Goal: Task Accomplishment & Management: Complete application form

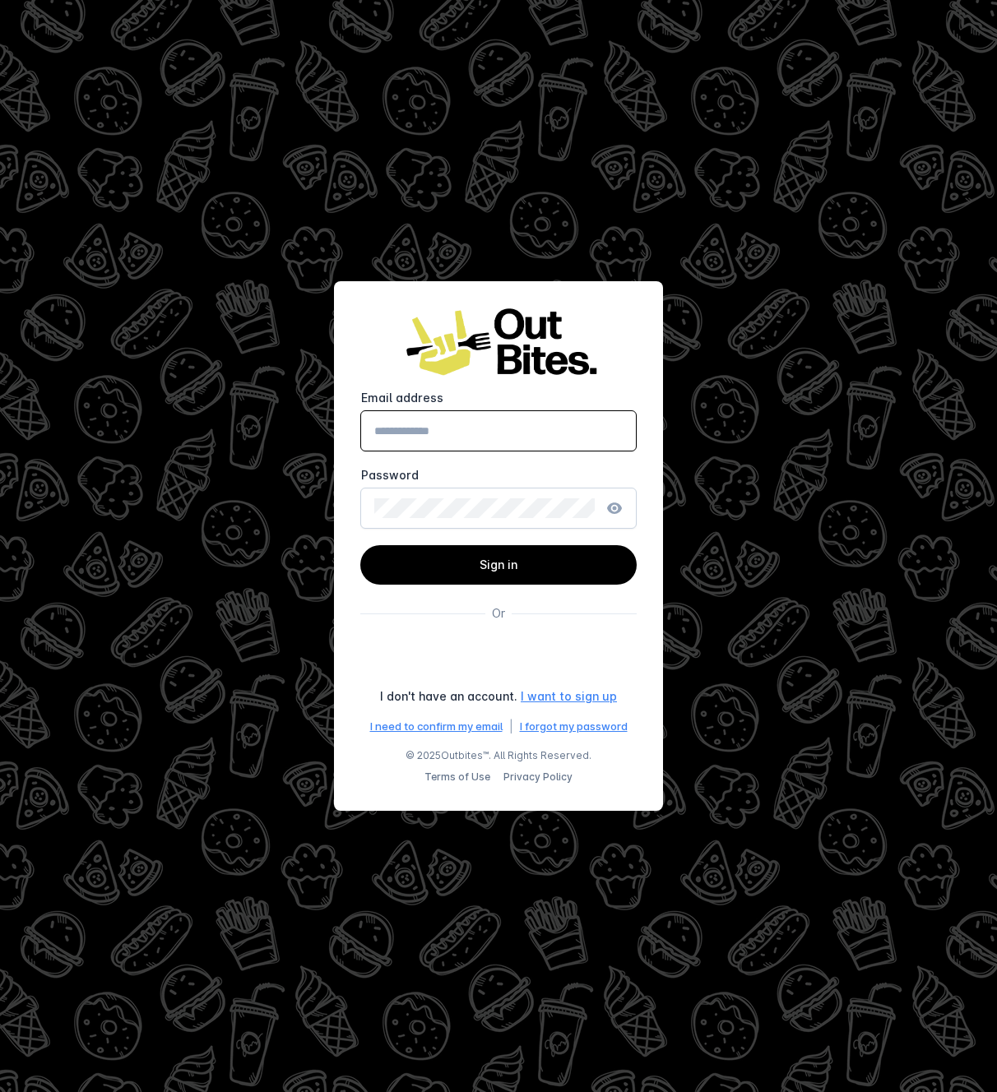
click at [536, 661] on div "Sign in with Google. Opens in new tab" at bounding box center [499, 658] width 280 height 36
click at [568, 429] on input "Email address" at bounding box center [498, 431] width 248 height 20
type input "**********"
click at [499, 549] on span at bounding box center [498, 564] width 276 height 39
click at [601, 659] on div "Sign in with Google. Opens in new tab" at bounding box center [499, 658] width 280 height 36
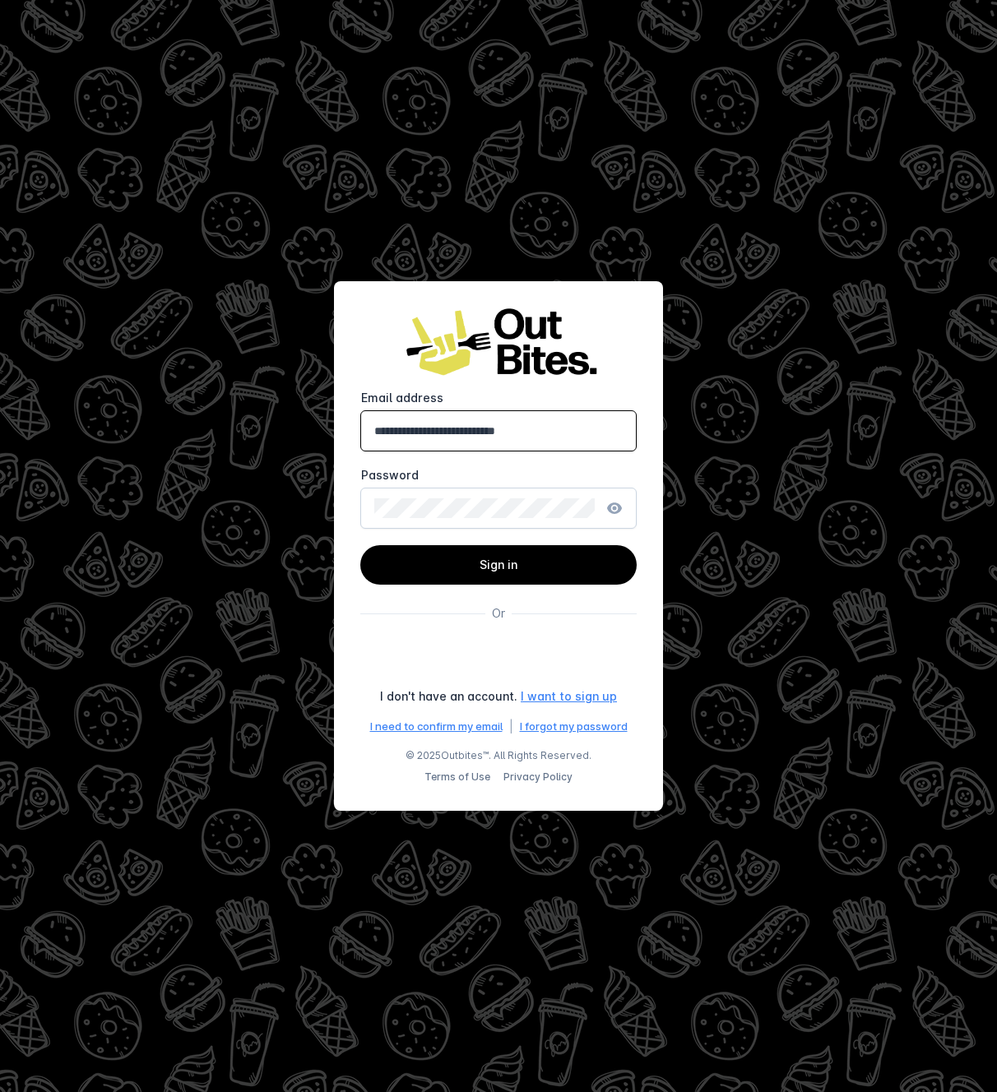
click at [566, 436] on input "**********" at bounding box center [498, 431] width 248 height 20
drag, startPoint x: 584, startPoint y: 430, endPoint x: 314, endPoint y: 426, distance: 269.8
click at [314, 426] on div "**********" at bounding box center [498, 546] width 997 height 1092
drag, startPoint x: 585, startPoint y: 435, endPoint x: 575, endPoint y: 437, distance: 10.0
click at [575, 437] on input "**********" at bounding box center [498, 431] width 248 height 20
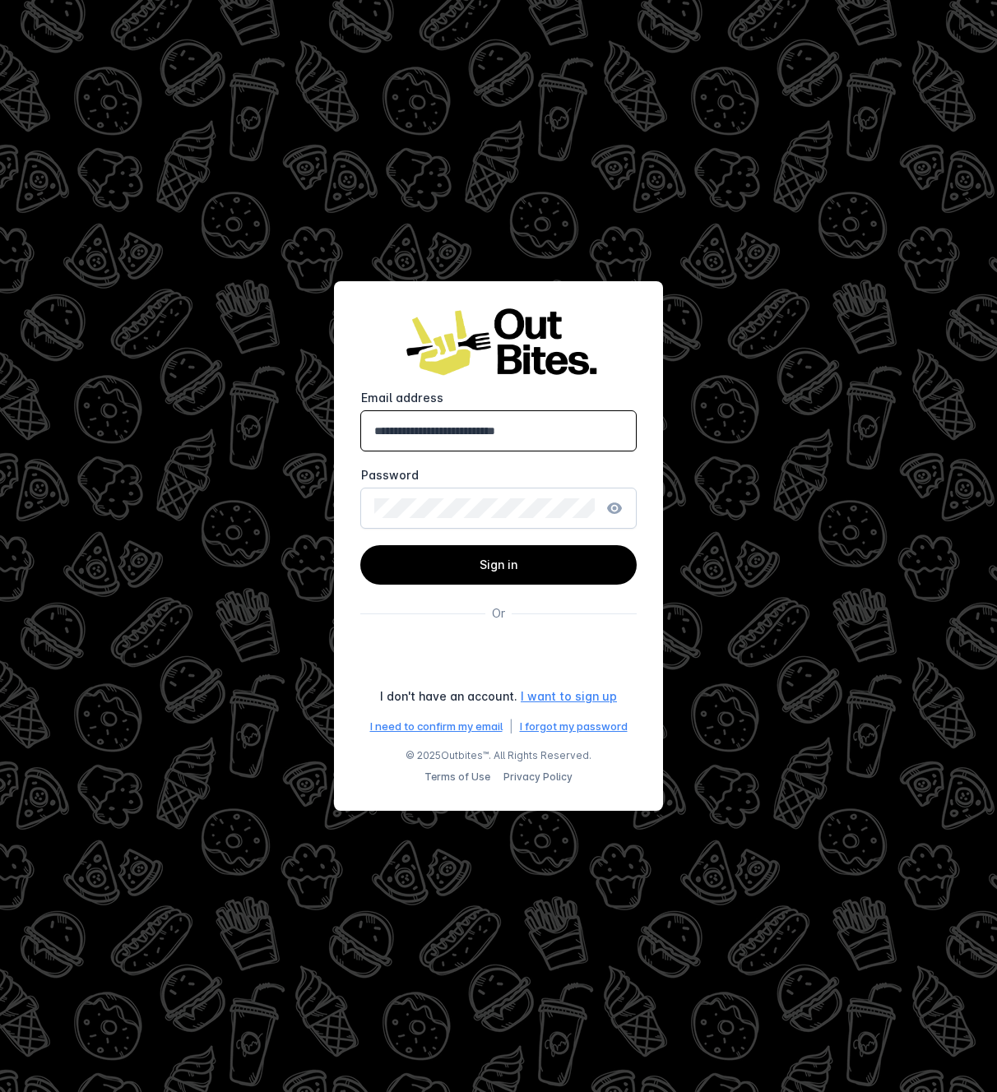
click at [603, 428] on input "**********" at bounding box center [498, 431] width 248 height 20
click at [479, 647] on div "Sign in with Google. Opens in new tab" at bounding box center [499, 658] width 280 height 36
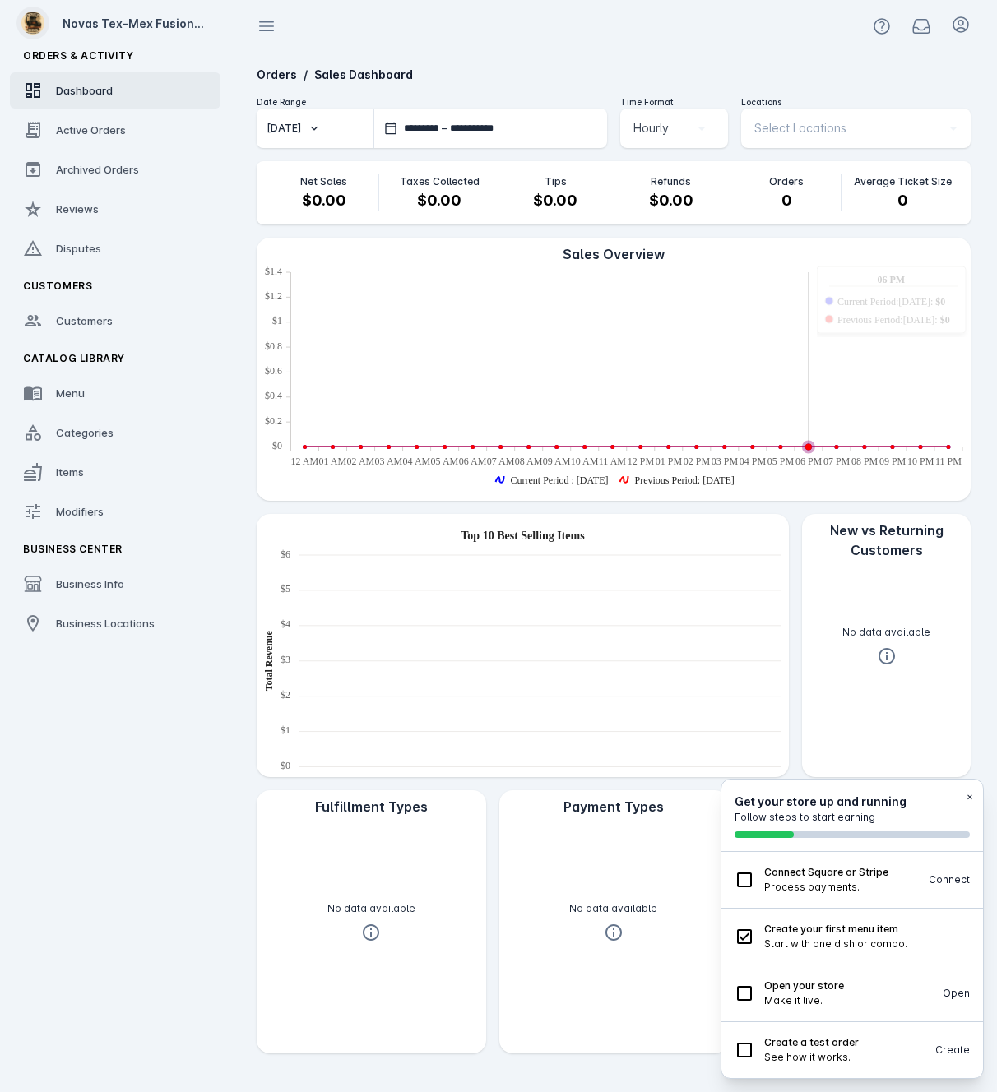
click at [43, 19] on span at bounding box center [32, 22] width 39 height 39
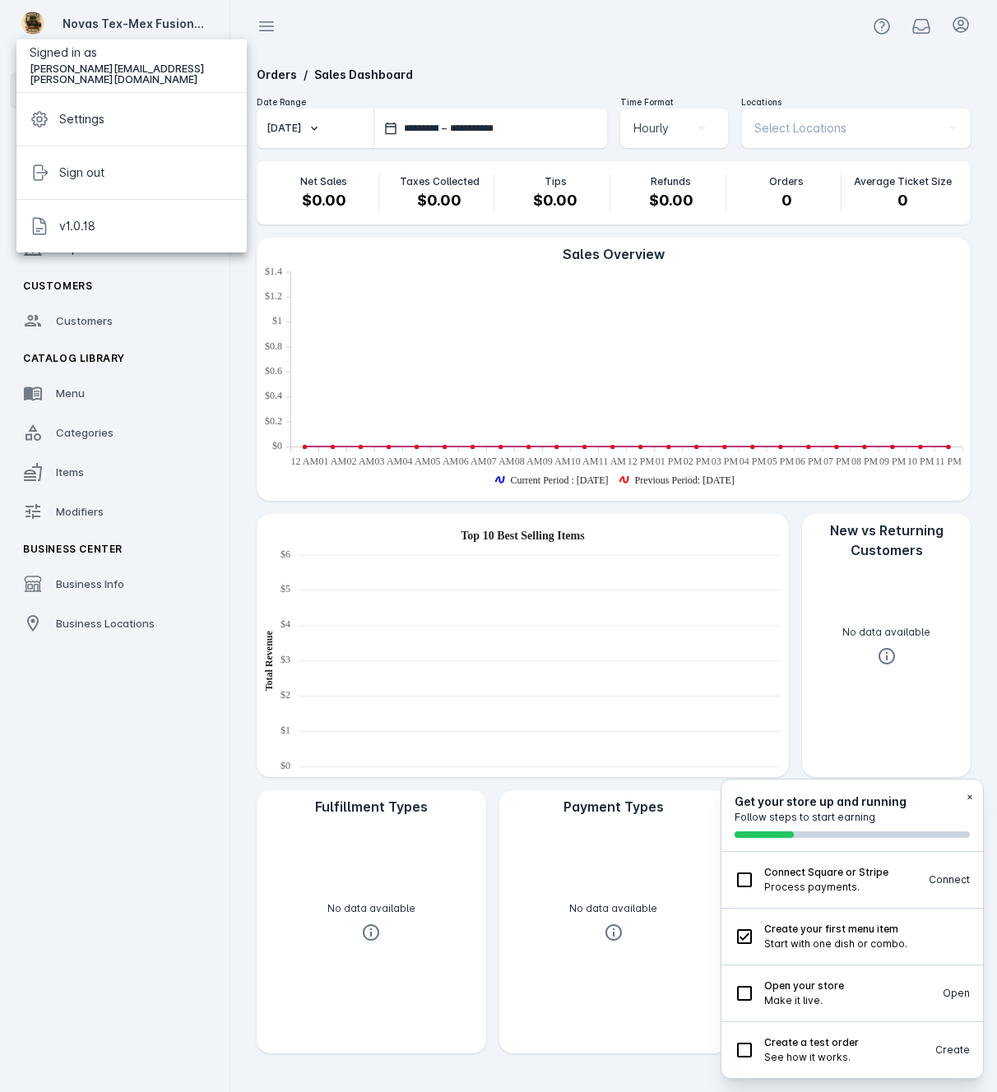
click at [128, 579] on div at bounding box center [498, 546] width 997 height 1092
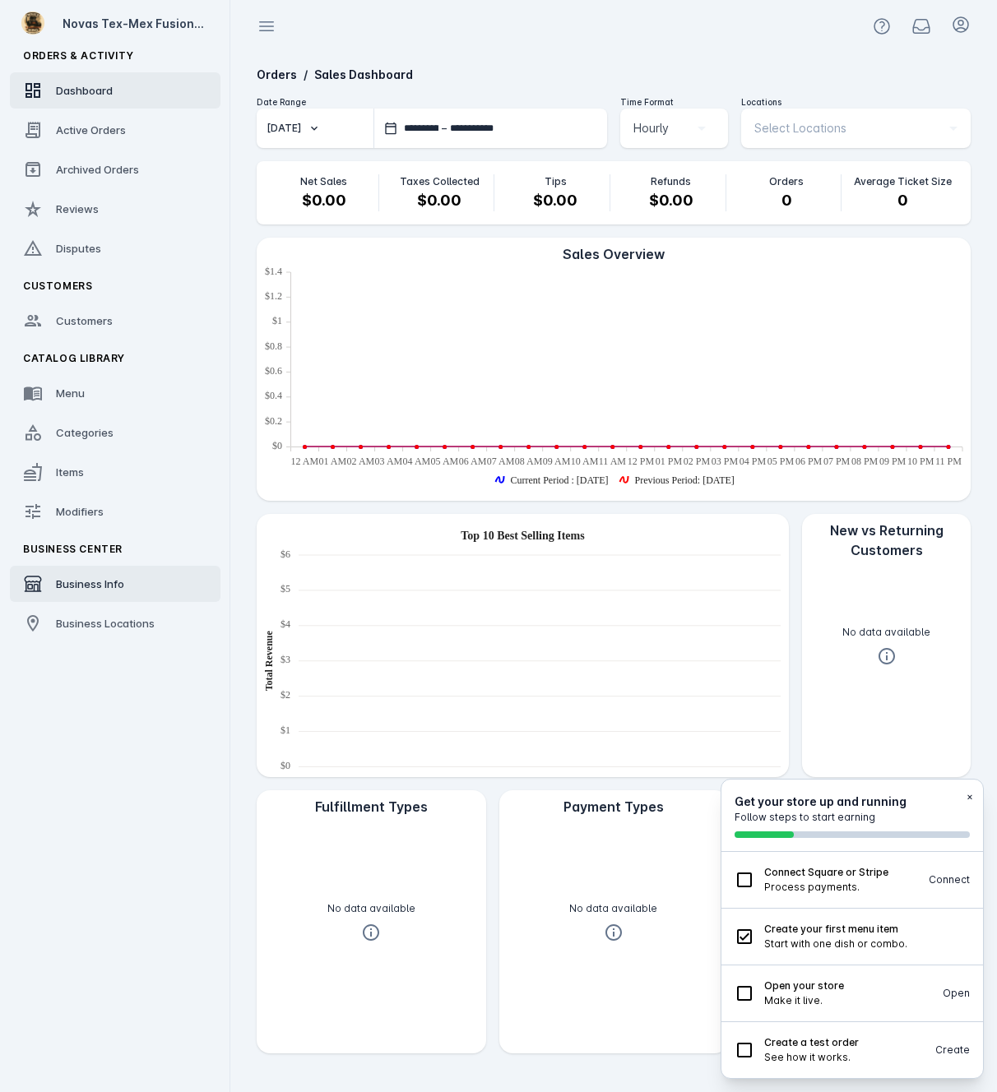
click at [96, 581] on span "Business Info" at bounding box center [90, 583] width 68 height 13
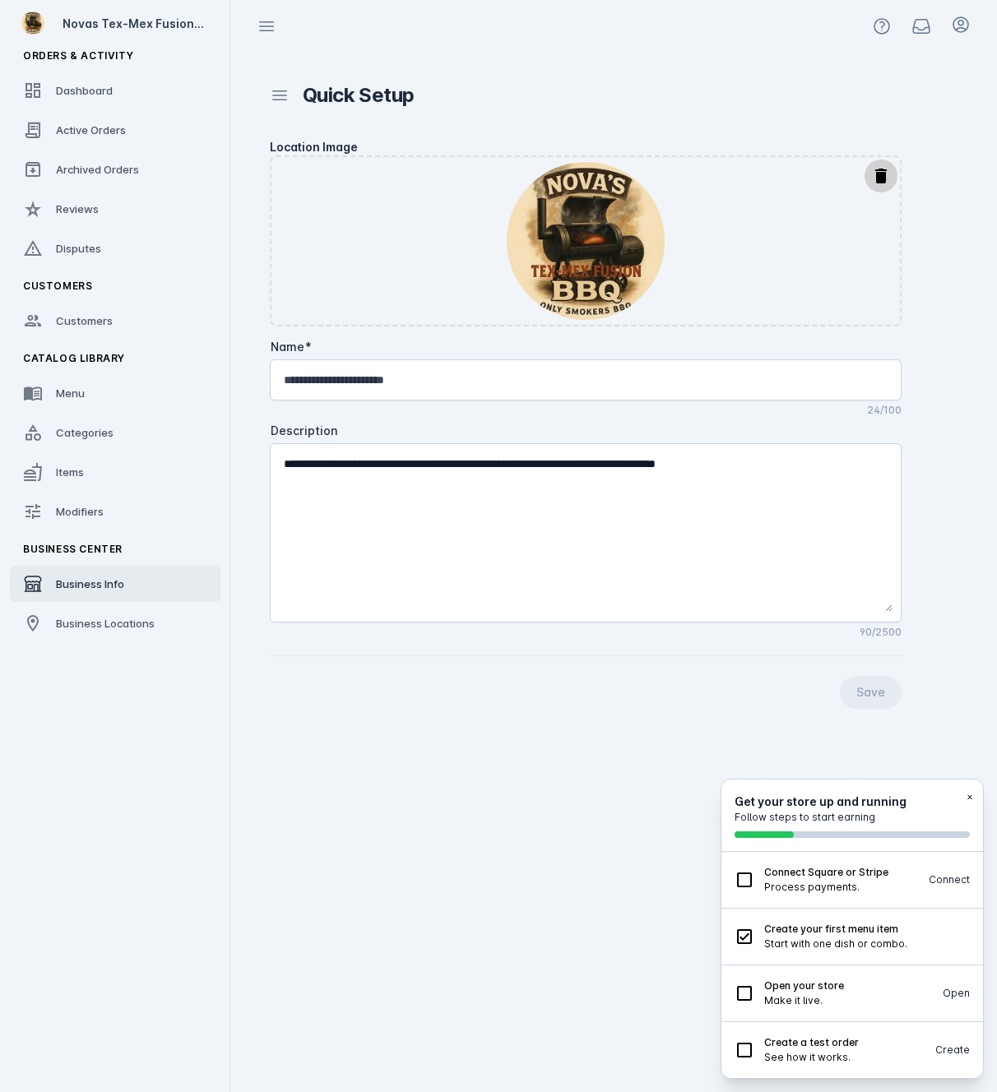
click at [879, 174] on mat-icon "delete" at bounding box center [881, 176] width 20 height 20
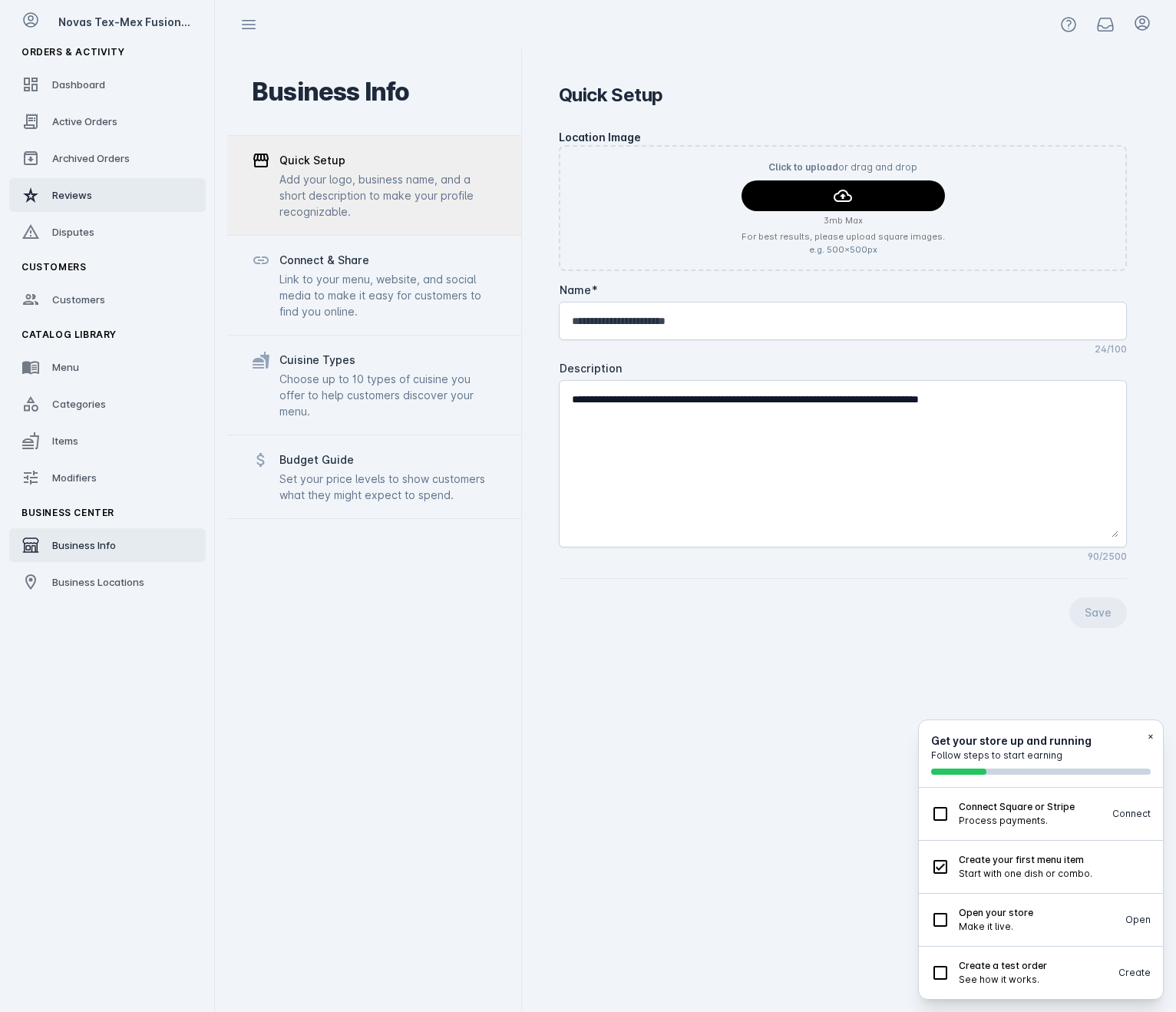
click at [101, 196] on link "Reviews" at bounding box center [107, 195] width 197 height 34
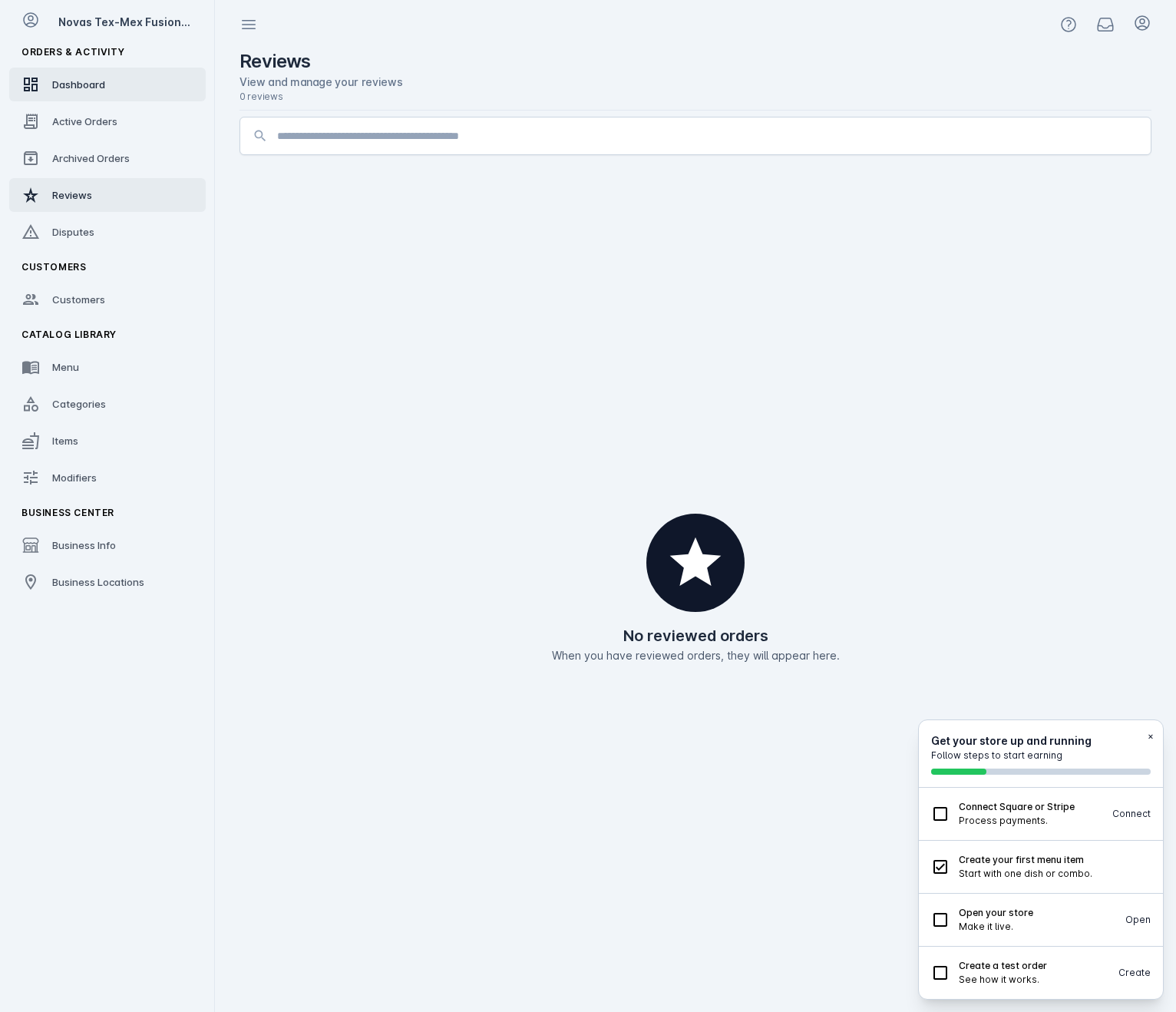
click at [105, 80] on span "Dashboard" at bounding box center [78, 84] width 53 height 12
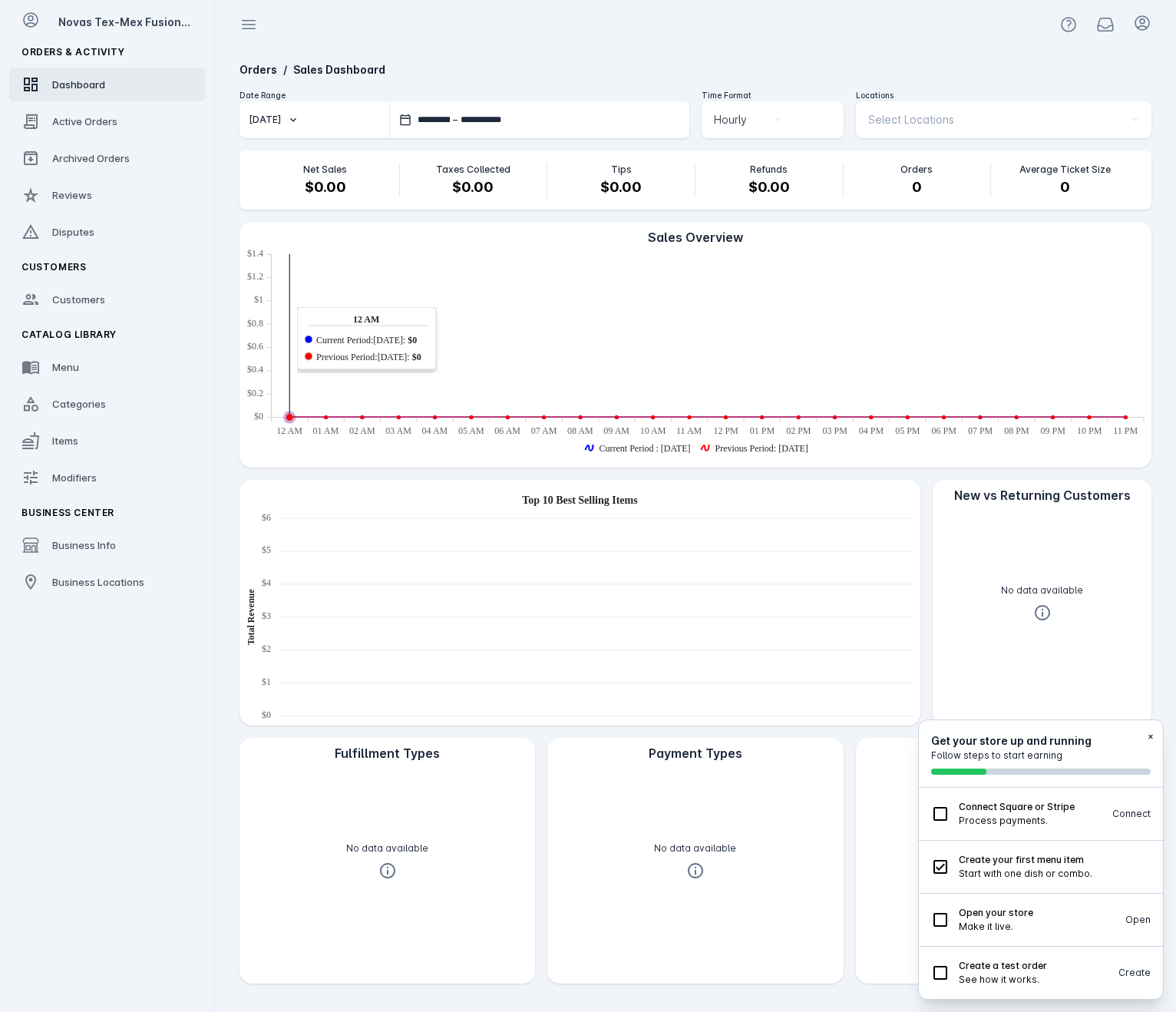
click at [930, 737] on button "×" at bounding box center [1151, 736] width 7 height 14
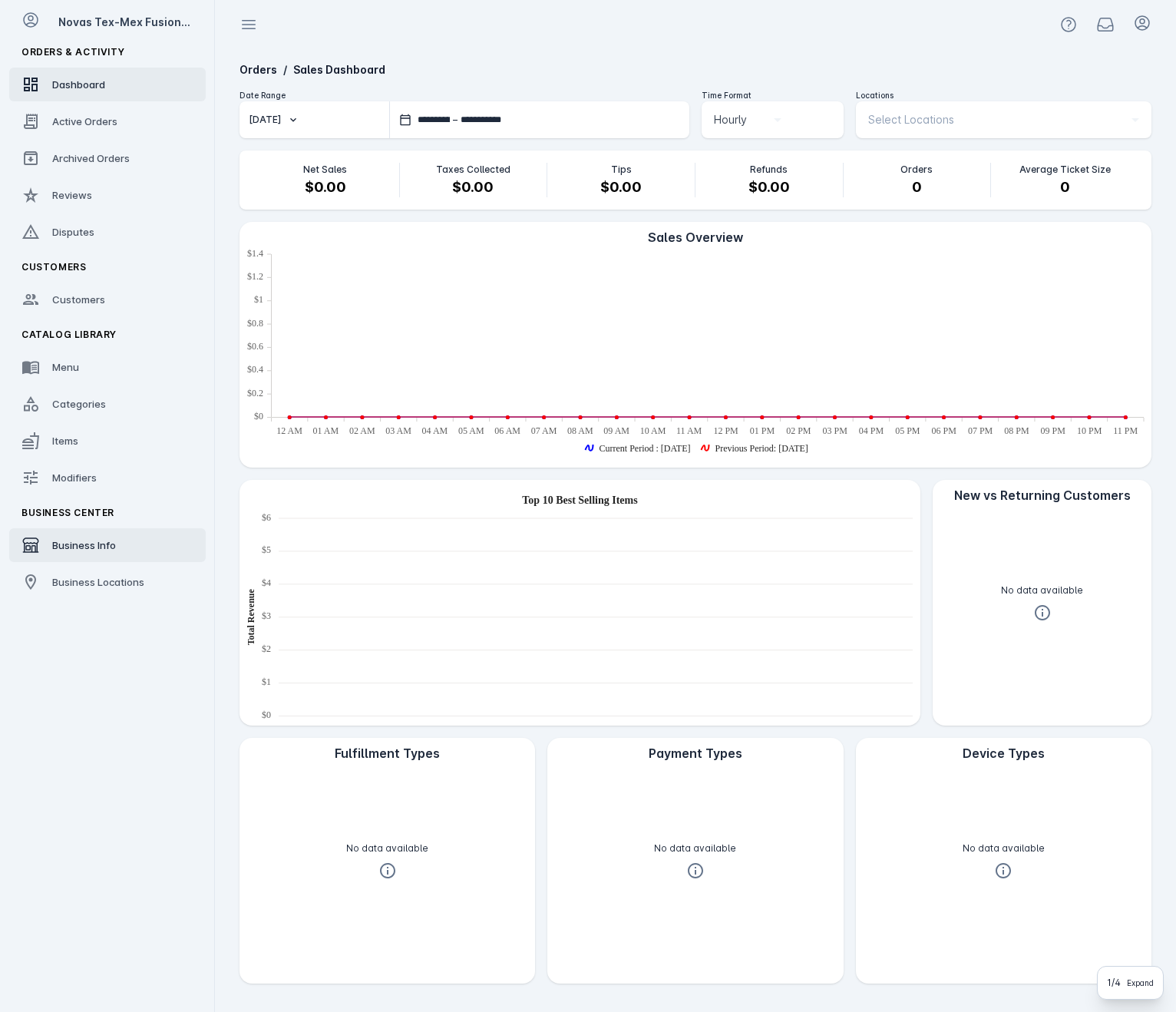
click at [139, 545] on link "Business Info" at bounding box center [107, 545] width 197 height 34
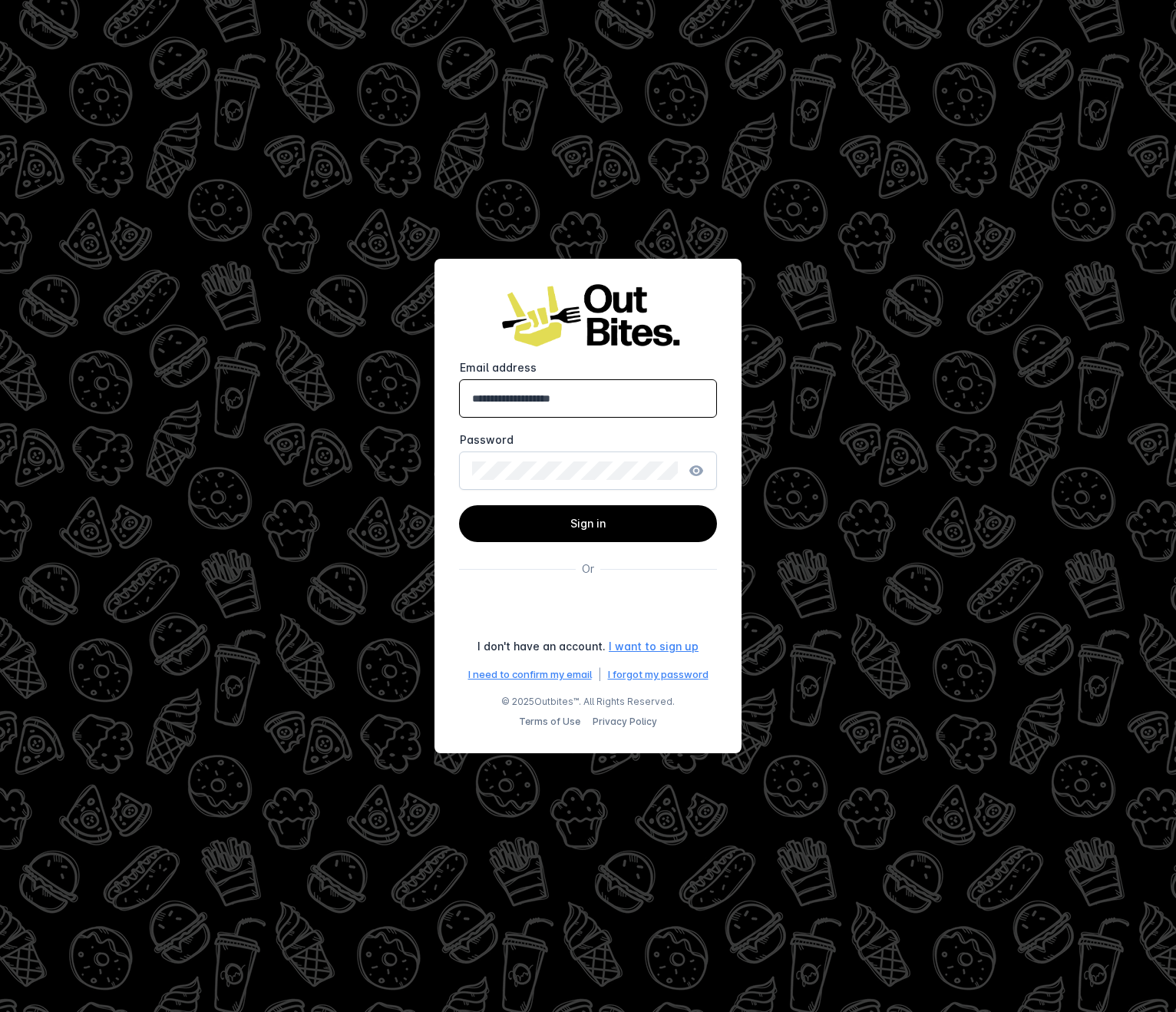
type input "**********"
click at [588, 524] on button "Sign in" at bounding box center [588, 523] width 258 height 36
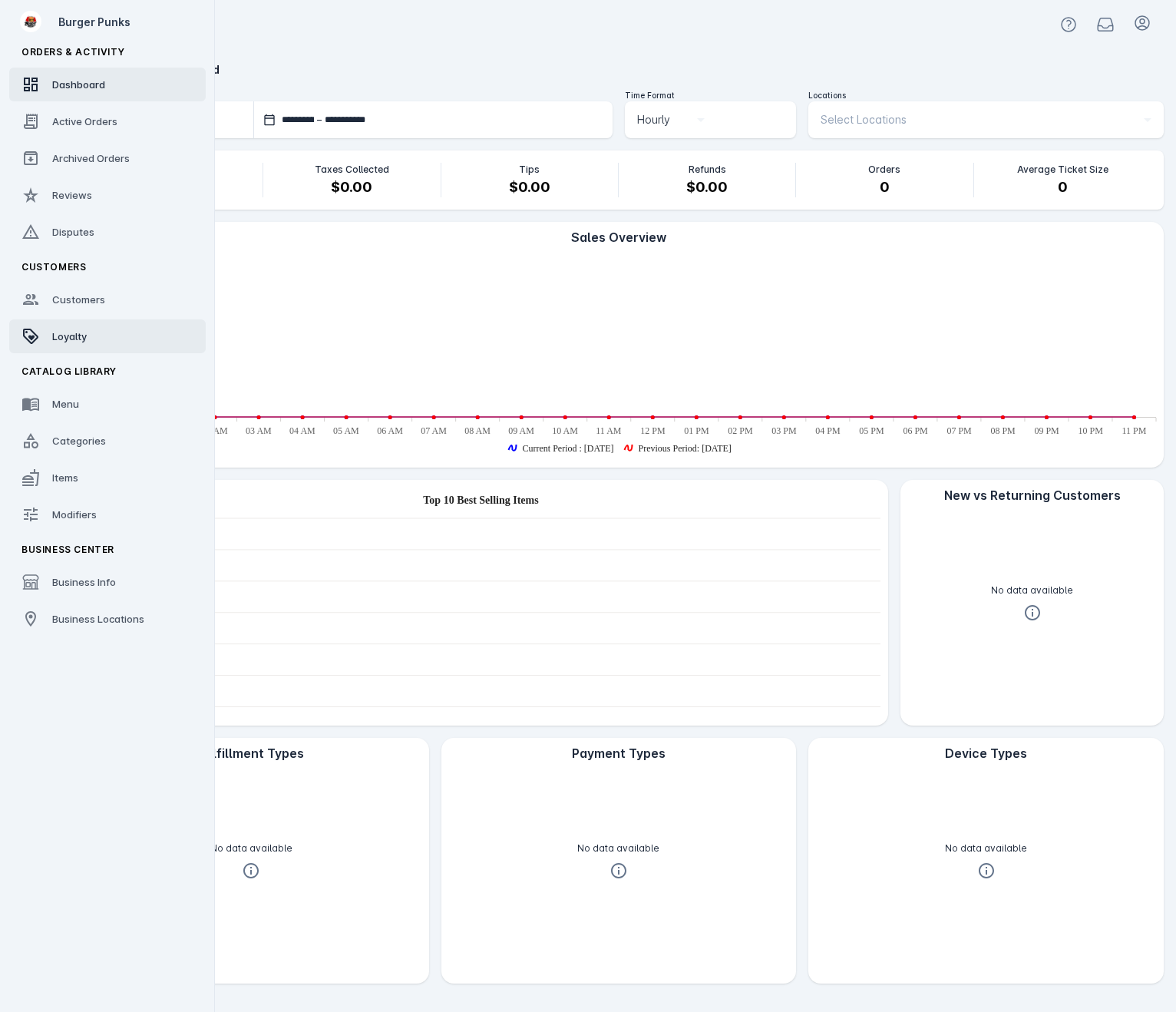
click at [92, 348] on link "Loyalty" at bounding box center [107, 336] width 197 height 34
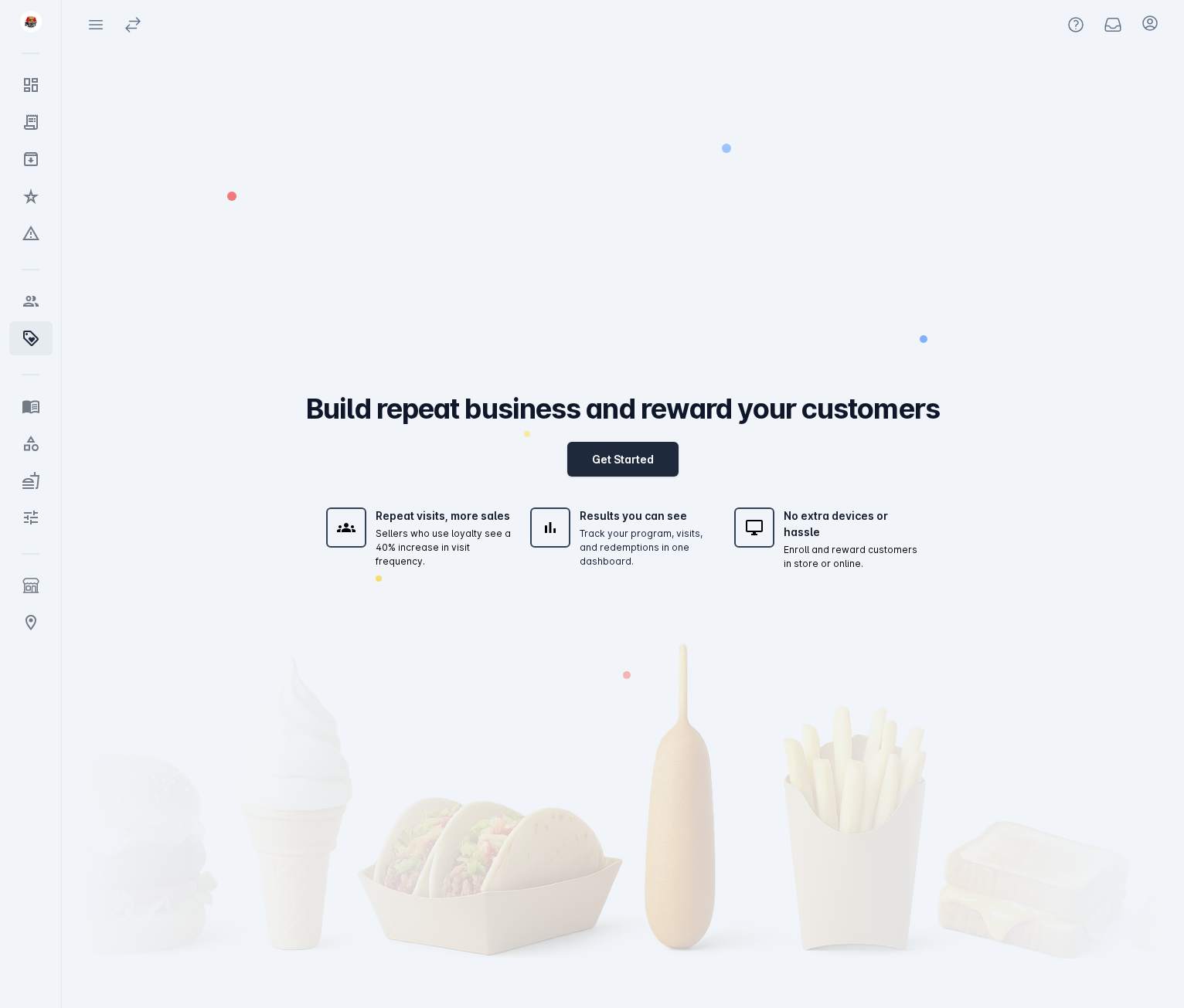
click at [636, 465] on button "Get Started" at bounding box center [623, 458] width 111 height 35
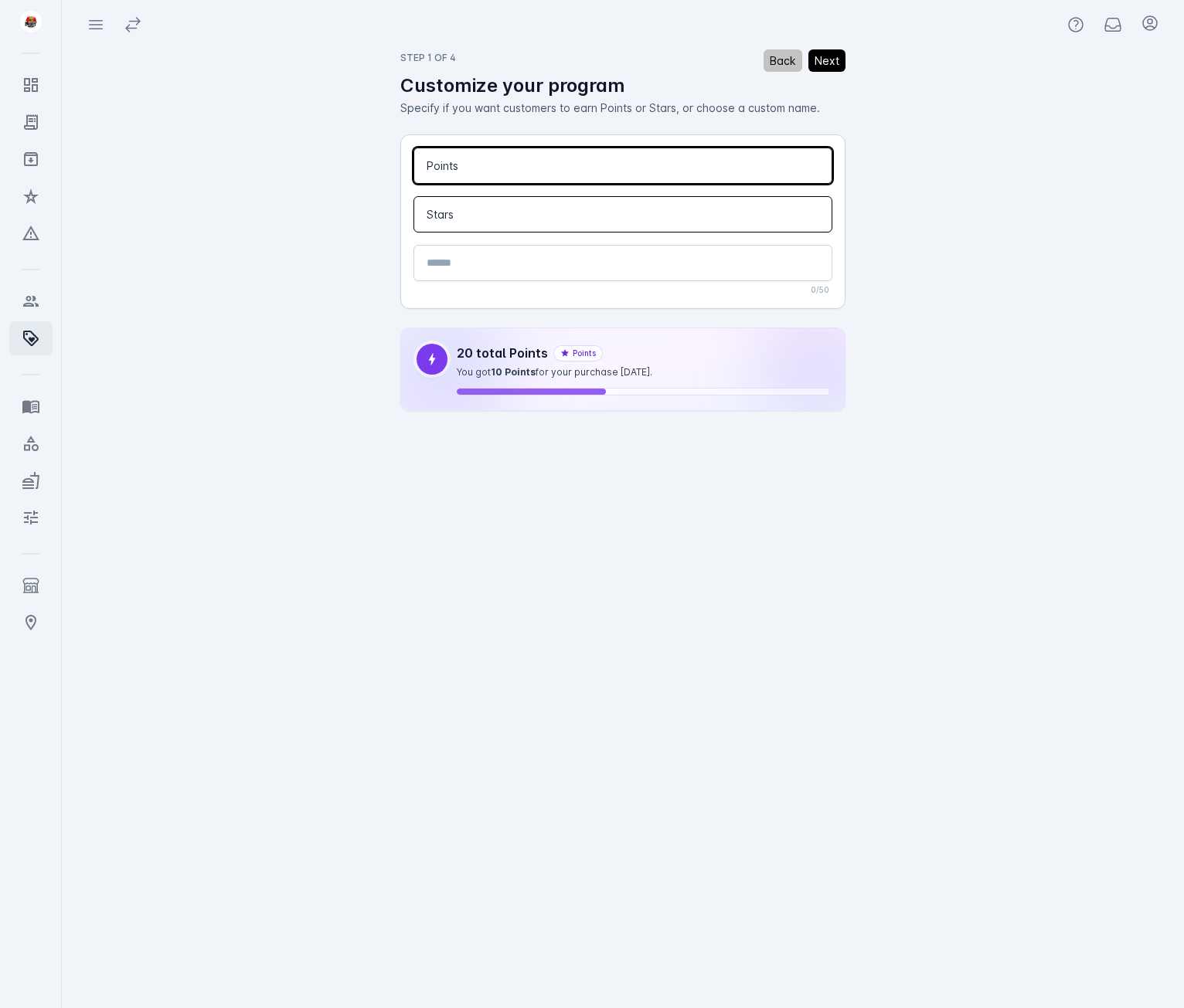
click at [550, 224] on button "Stars" at bounding box center [623, 214] width 419 height 37
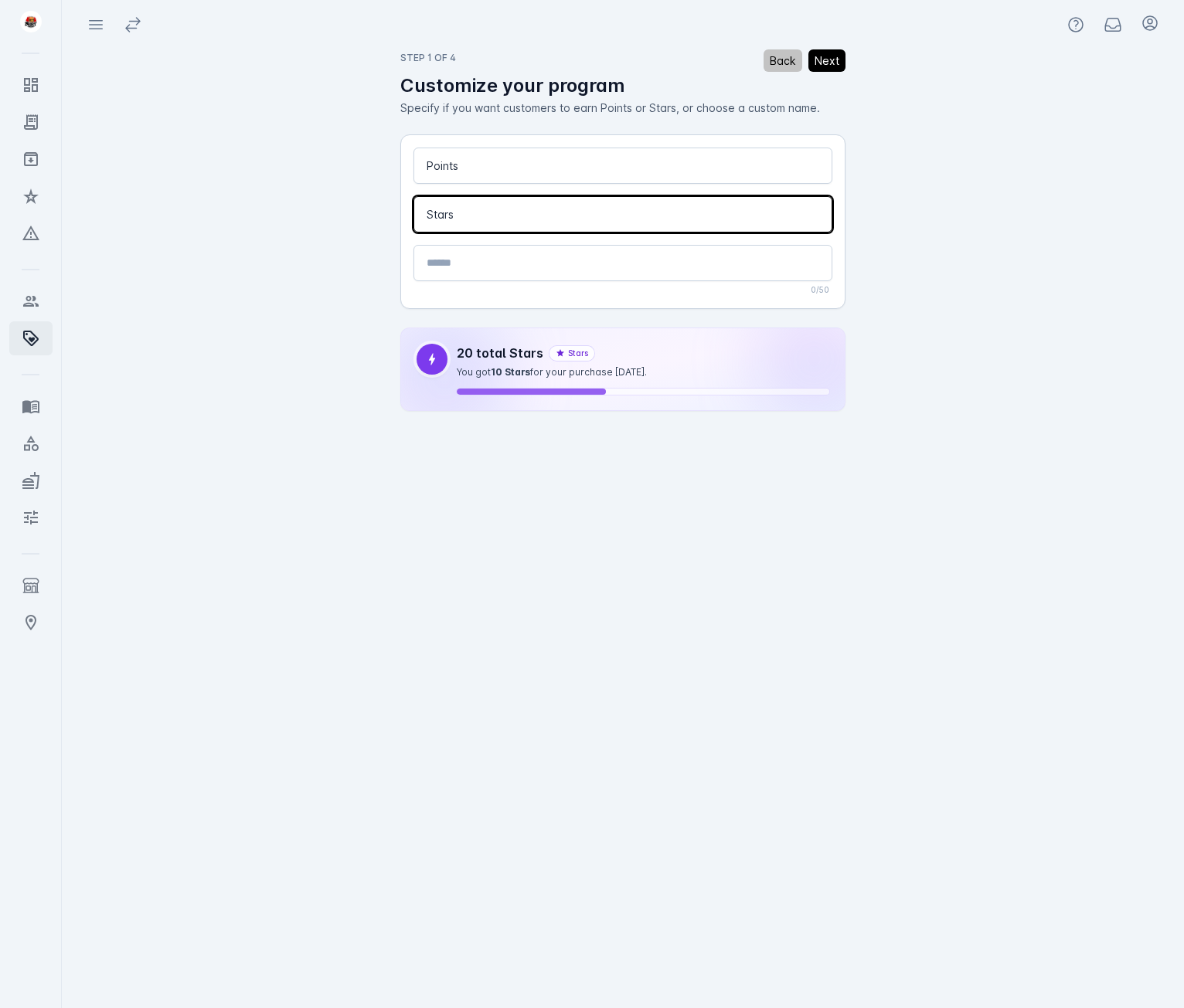
click at [829, 65] on button "Next" at bounding box center [826, 61] width 37 height 23
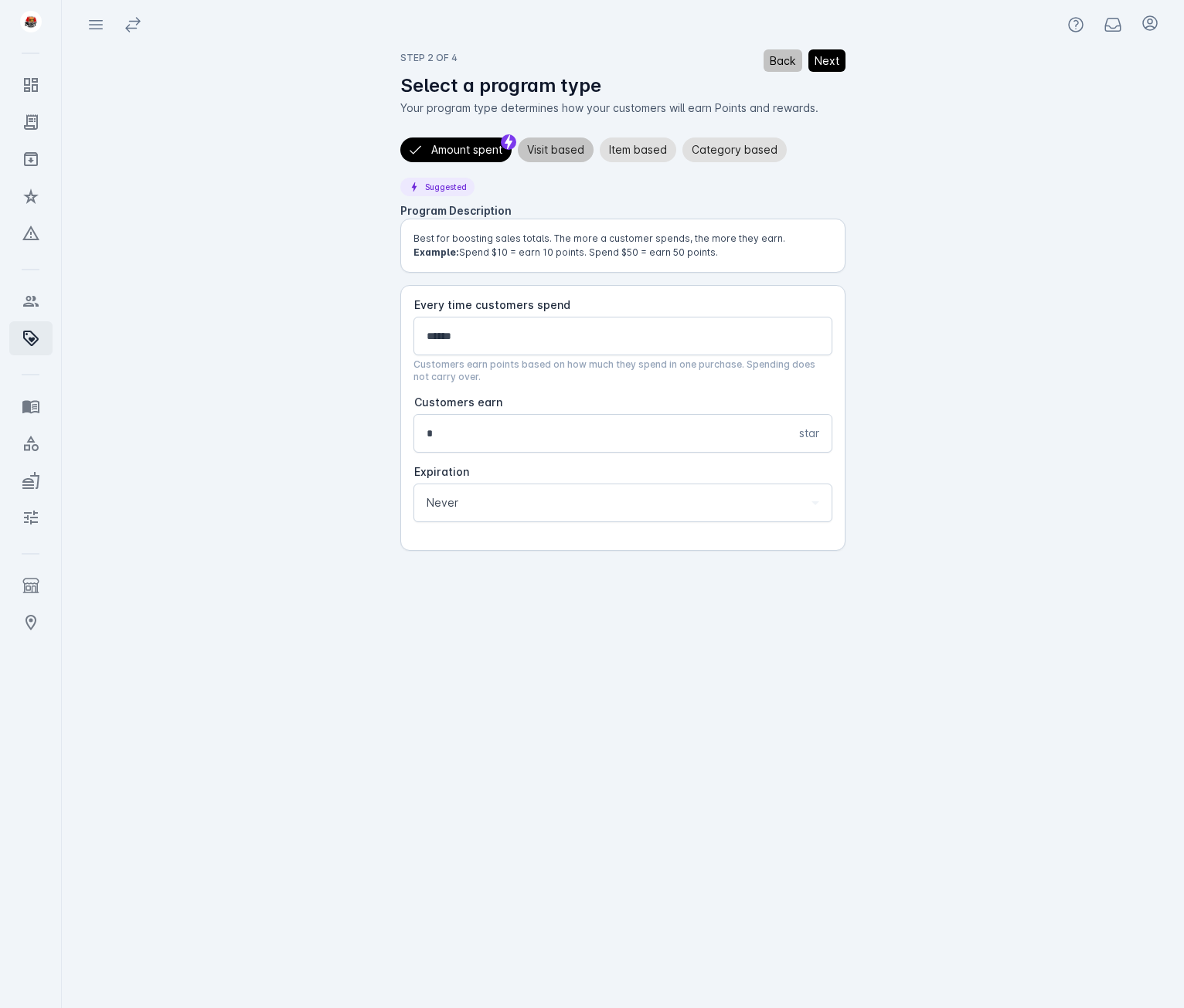
click at [578, 153] on span "Visit based" at bounding box center [555, 150] width 57 height 19
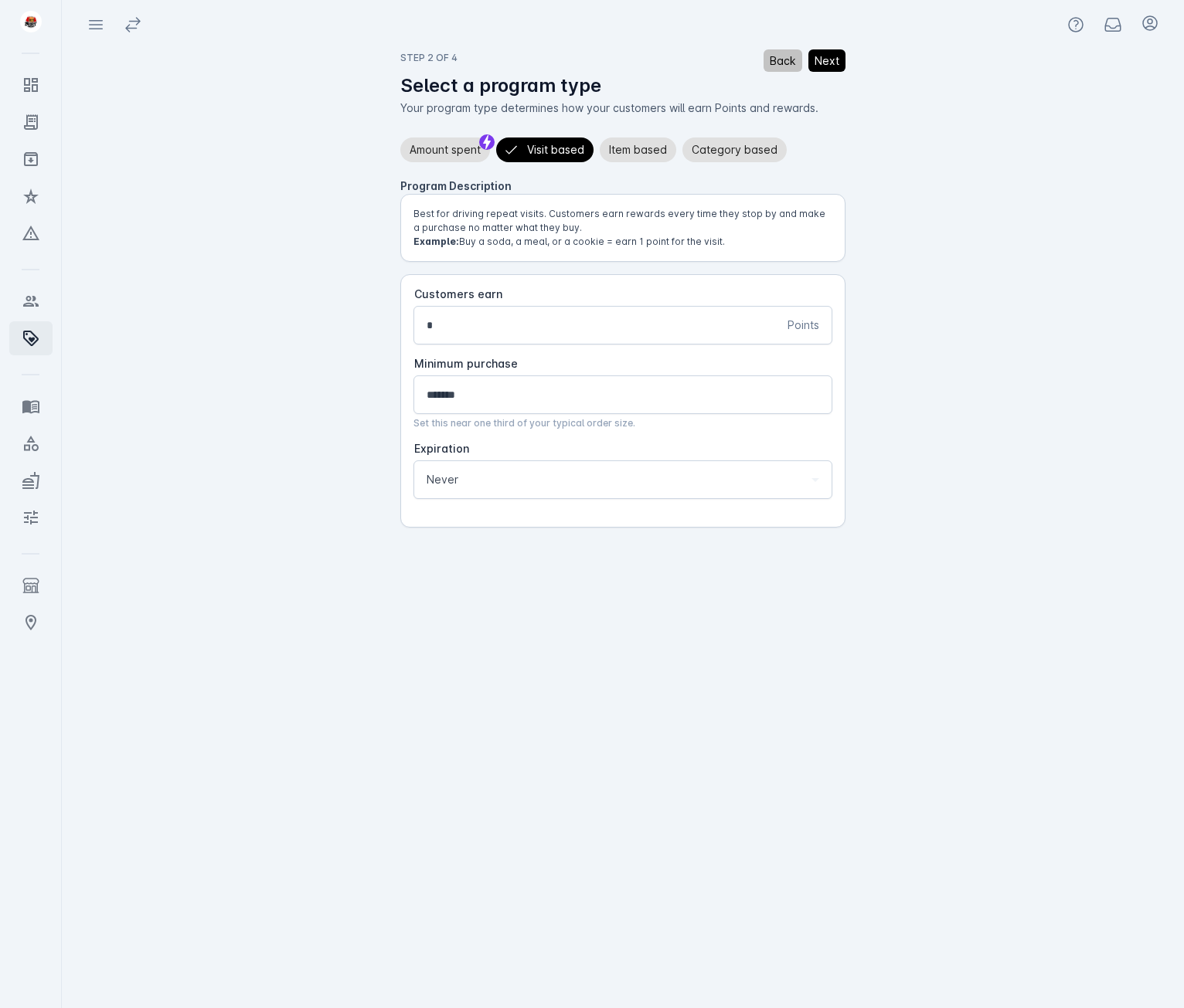
click at [511, 385] on div "Minimum purchase *******" at bounding box center [623, 395] width 393 height 37
click at [447, 395] on input "*******" at bounding box center [623, 395] width 393 height 19
type input "******"
click at [584, 473] on div "Never" at bounding box center [615, 480] width 379 height 19
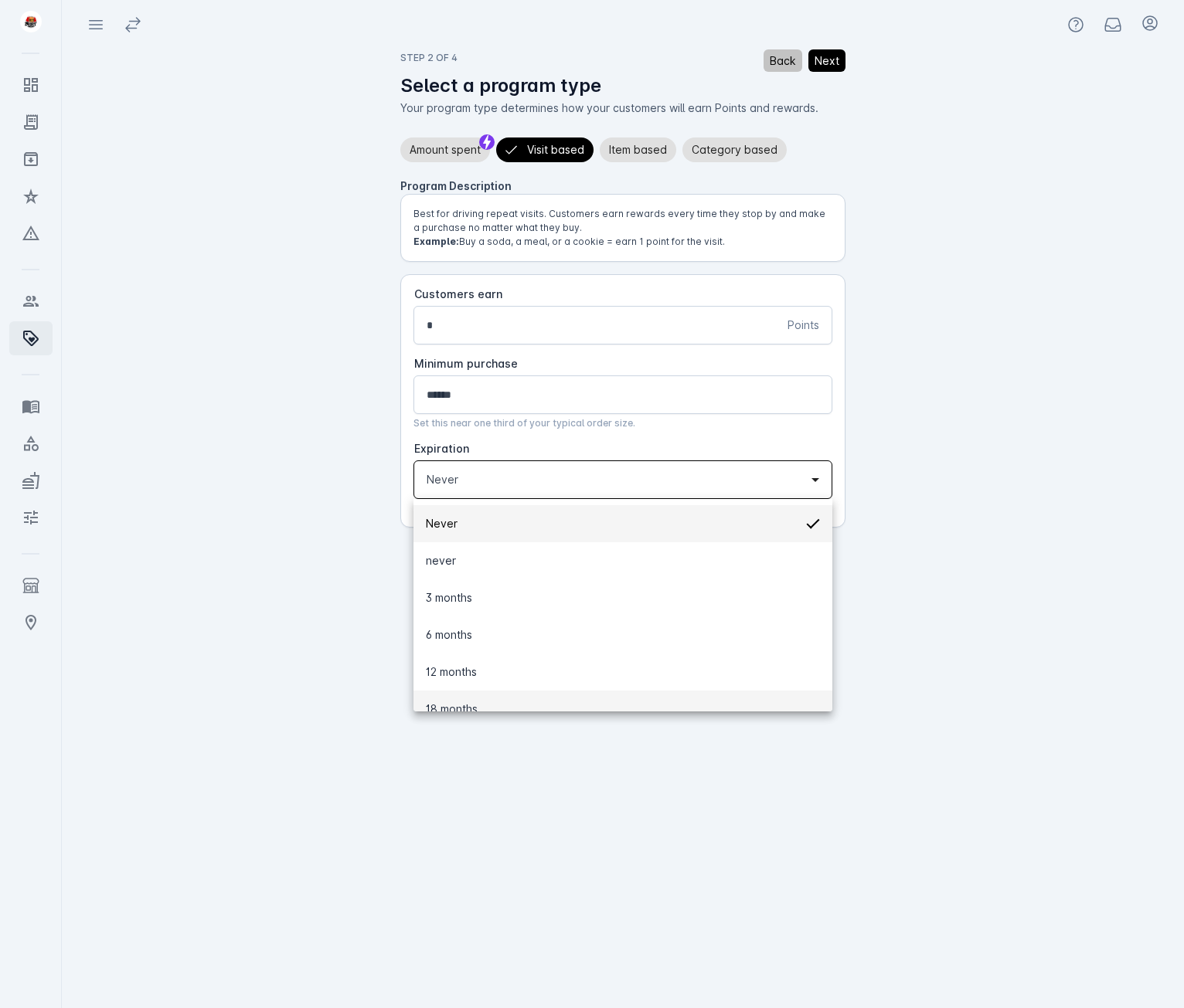
scroll to position [59, 0]
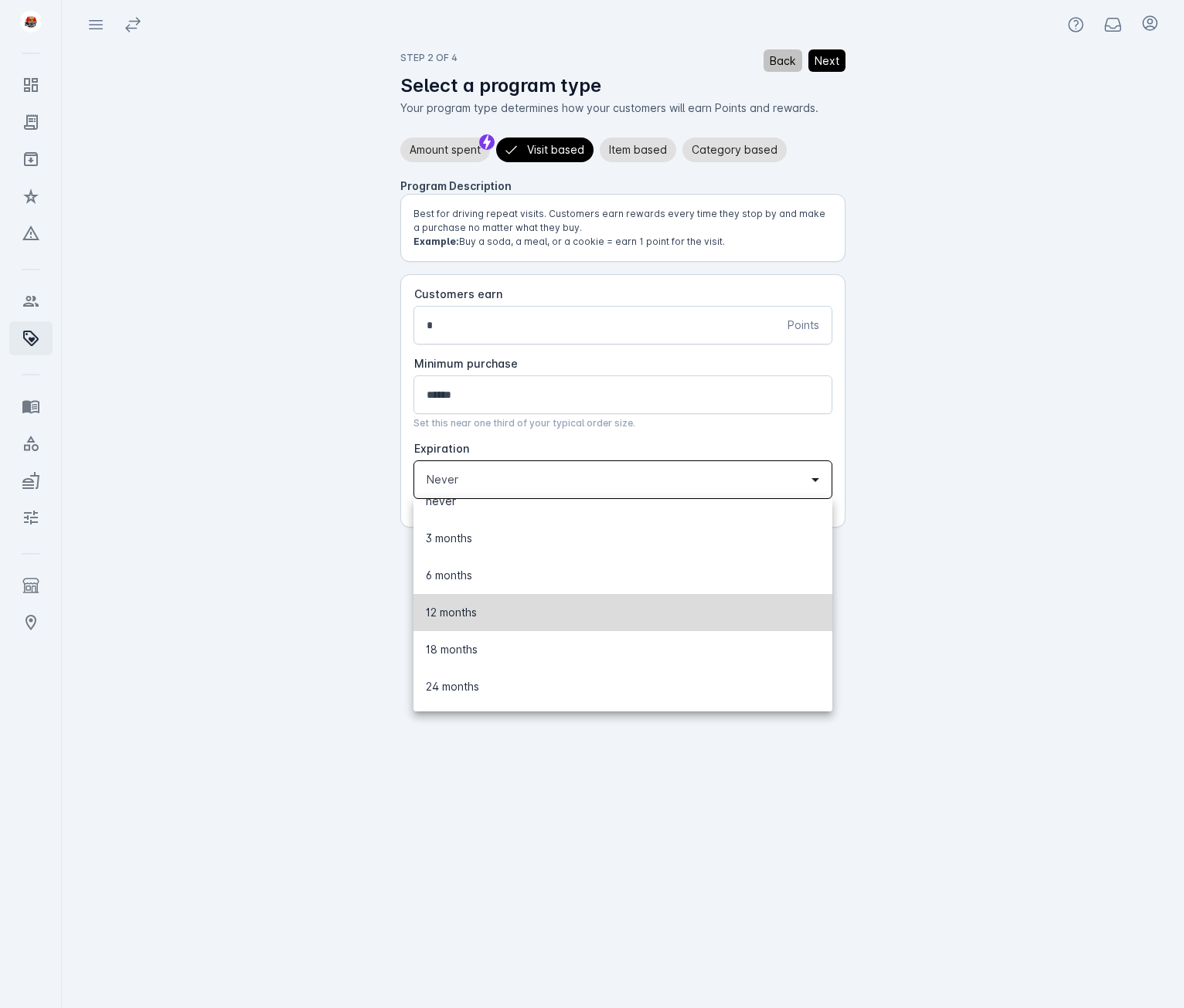
click at [468, 609] on span "12 months" at bounding box center [451, 613] width 51 height 19
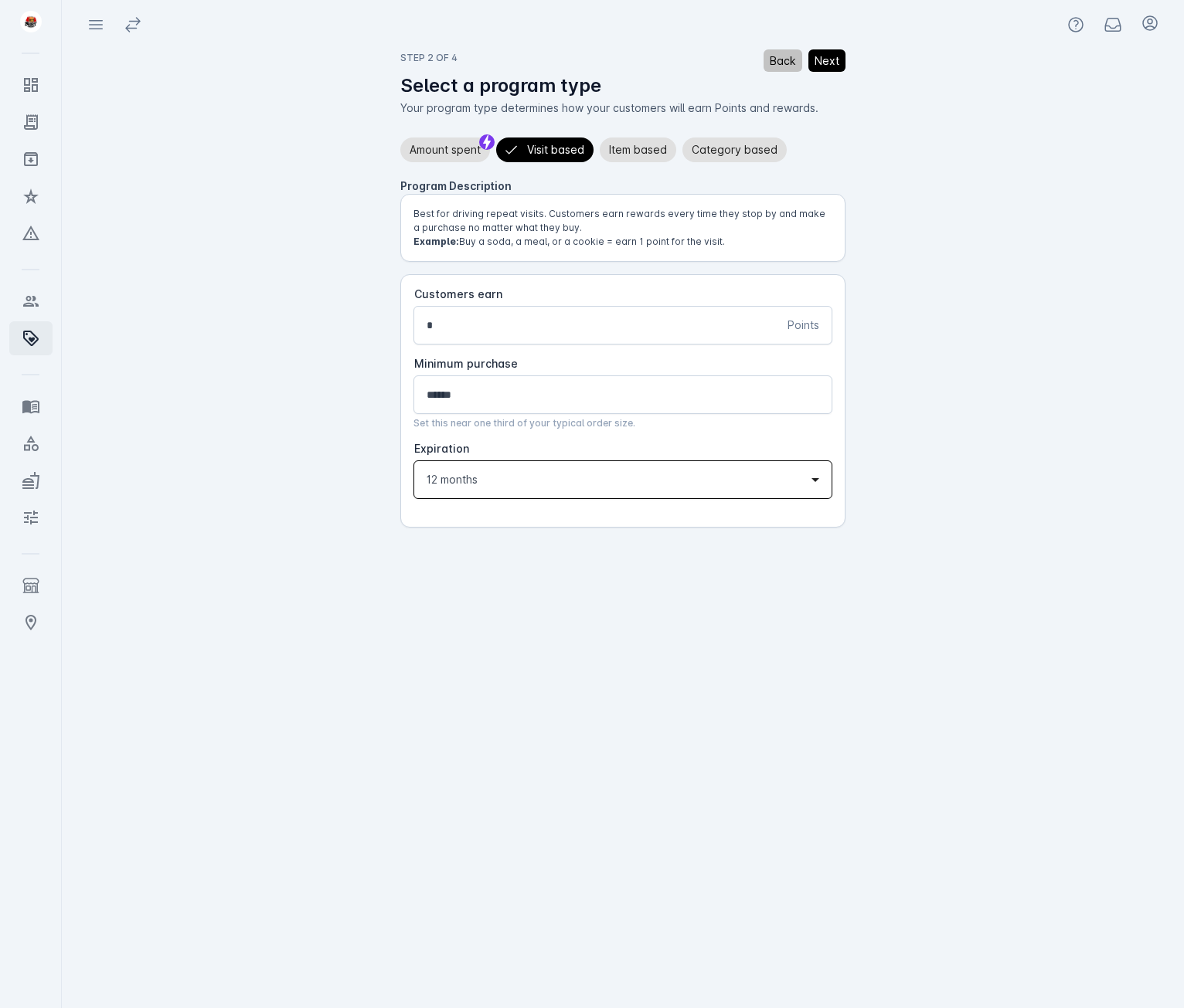
click at [452, 324] on input "*" at bounding box center [607, 325] width 361 height 19
type input "*"
click at [657, 155] on span "Item based" at bounding box center [638, 150] width 58 height 19
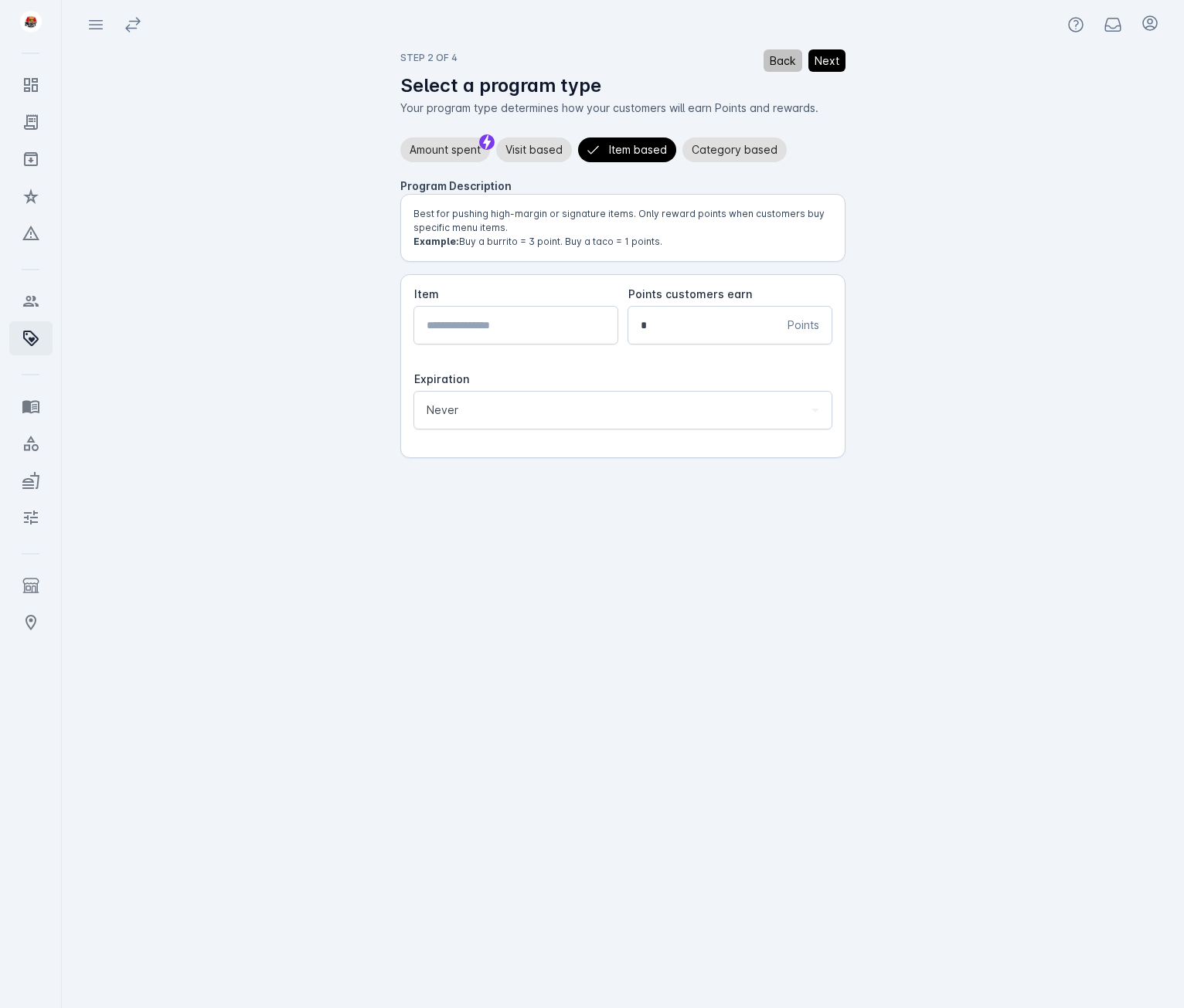
click at [491, 142] on div "Amount spent Visit based Item based Category based" at bounding box center [591, 149] width 393 height 31
click at [490, 140] on button "Amount spent" at bounding box center [444, 149] width 89 height 24
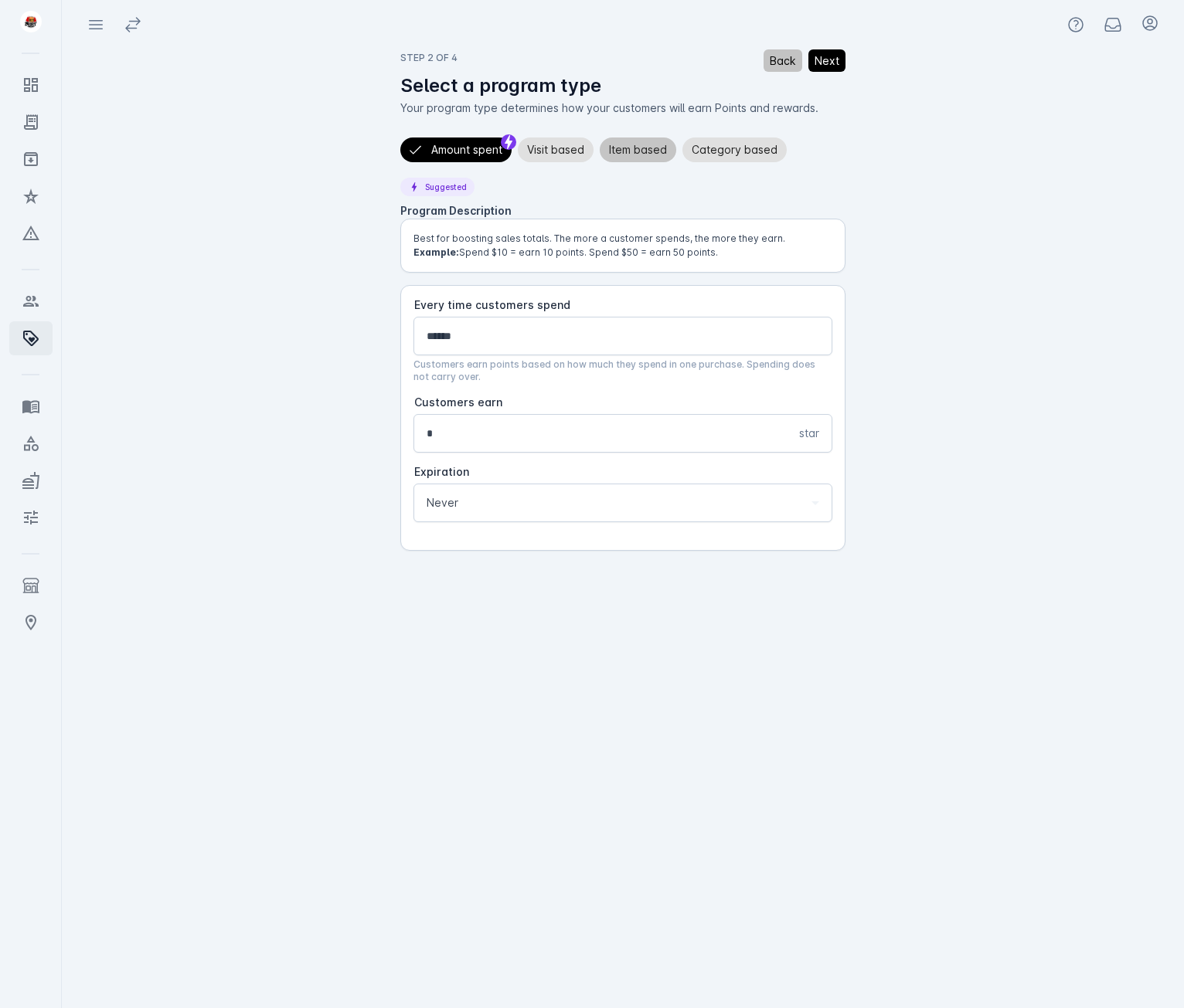
click at [649, 147] on span "Item based" at bounding box center [638, 150] width 58 height 19
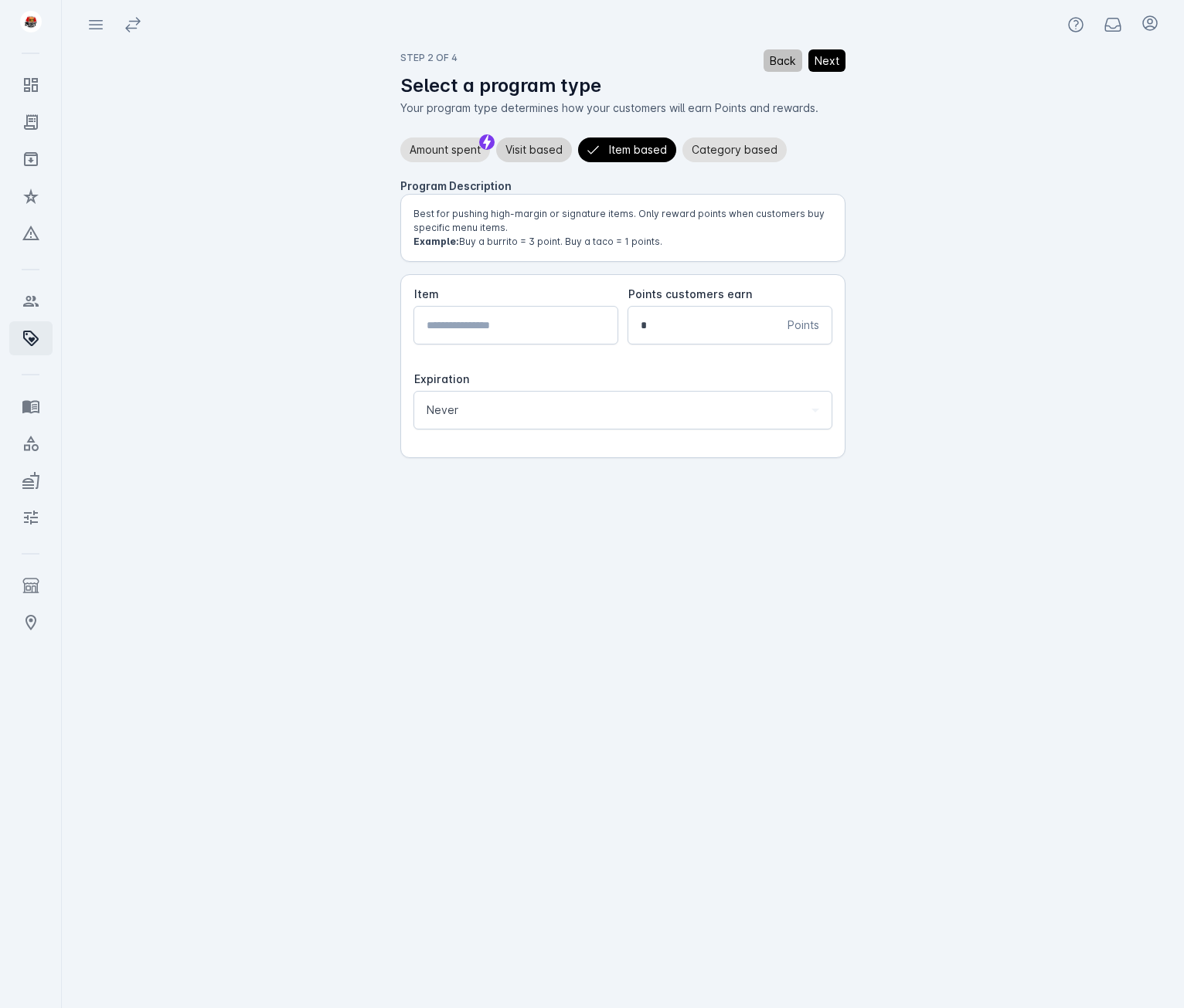
click at [538, 141] on span "Visit based" at bounding box center [534, 150] width 57 height 19
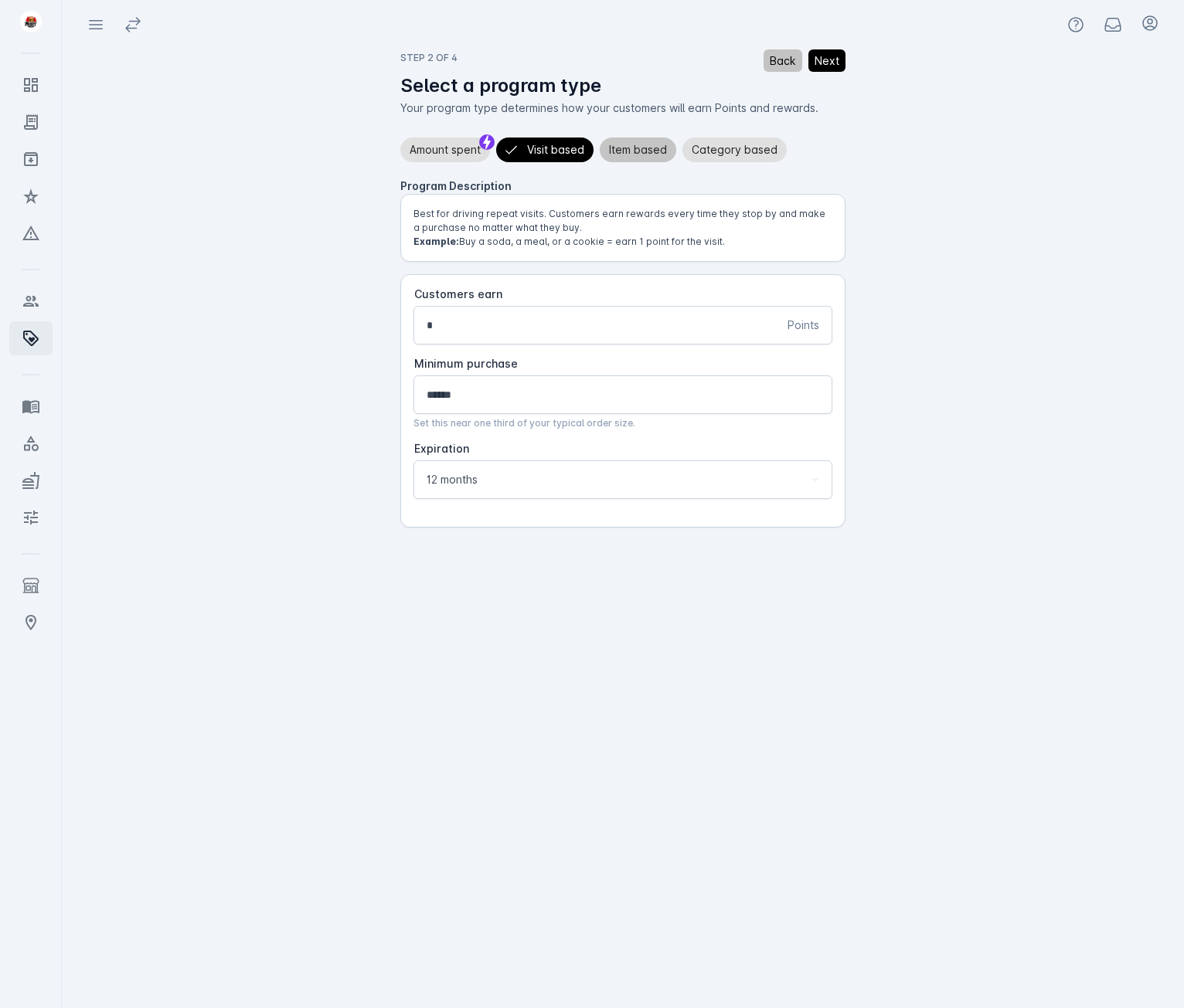
click at [638, 147] on span "Item based" at bounding box center [638, 150] width 58 height 19
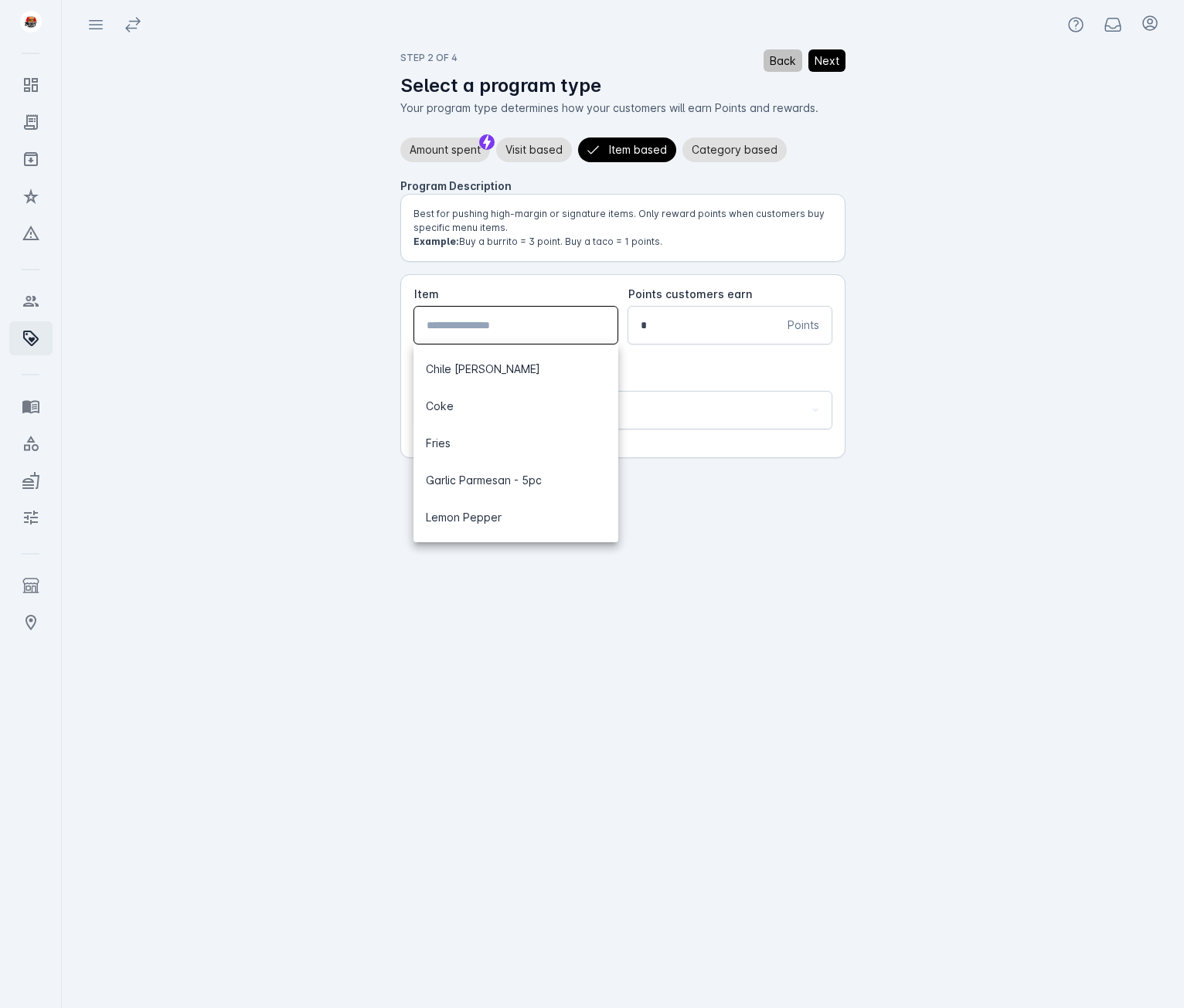
click at [516, 333] on input "Item" at bounding box center [516, 325] width 179 height 19
click at [462, 374] on span "Chile Limón" at bounding box center [483, 369] width 115 height 19
type input "**********"
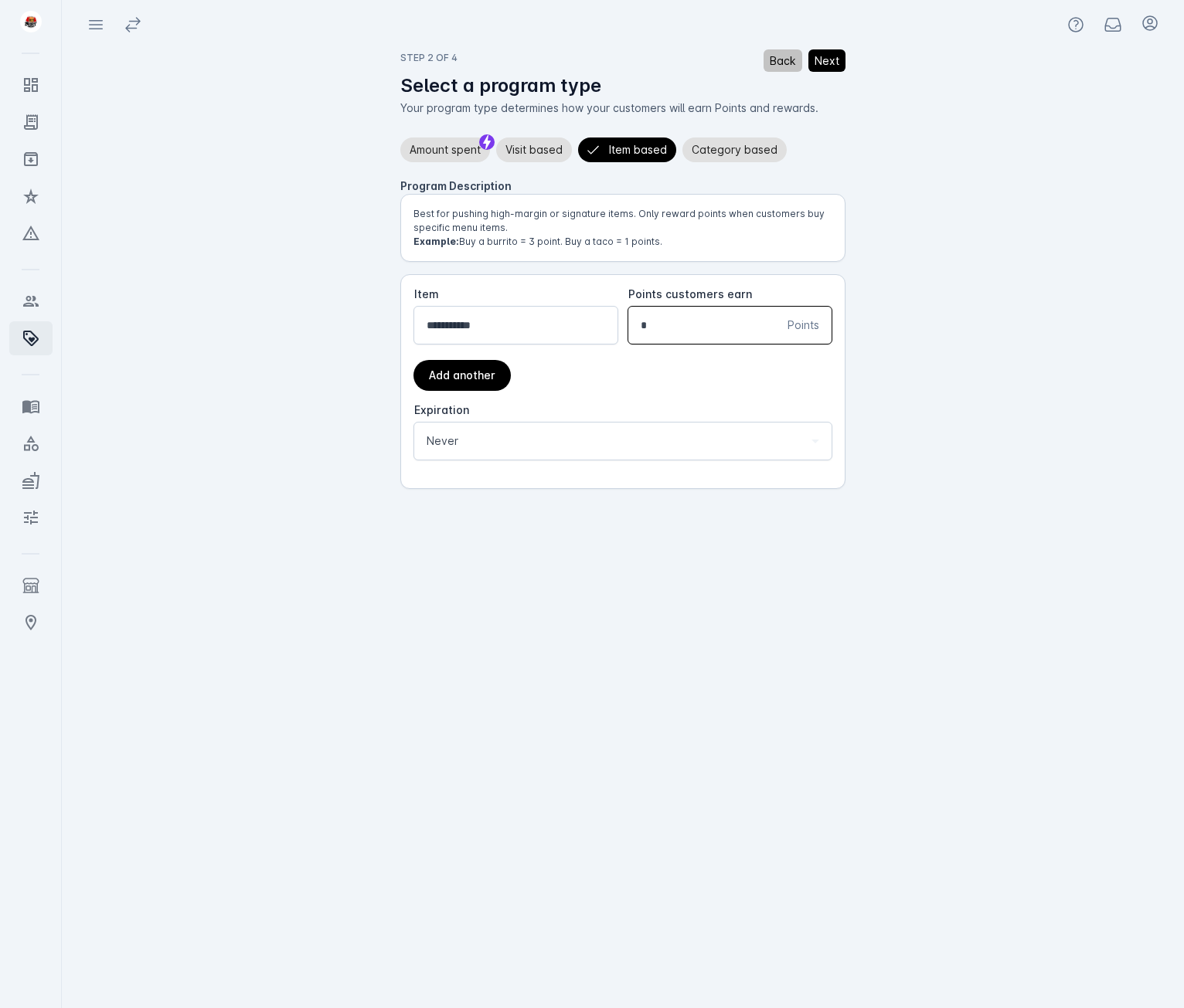
click at [728, 327] on input "*" at bounding box center [714, 325] width 147 height 19
type input "*"
click at [532, 151] on span "Visit based" at bounding box center [534, 150] width 57 height 19
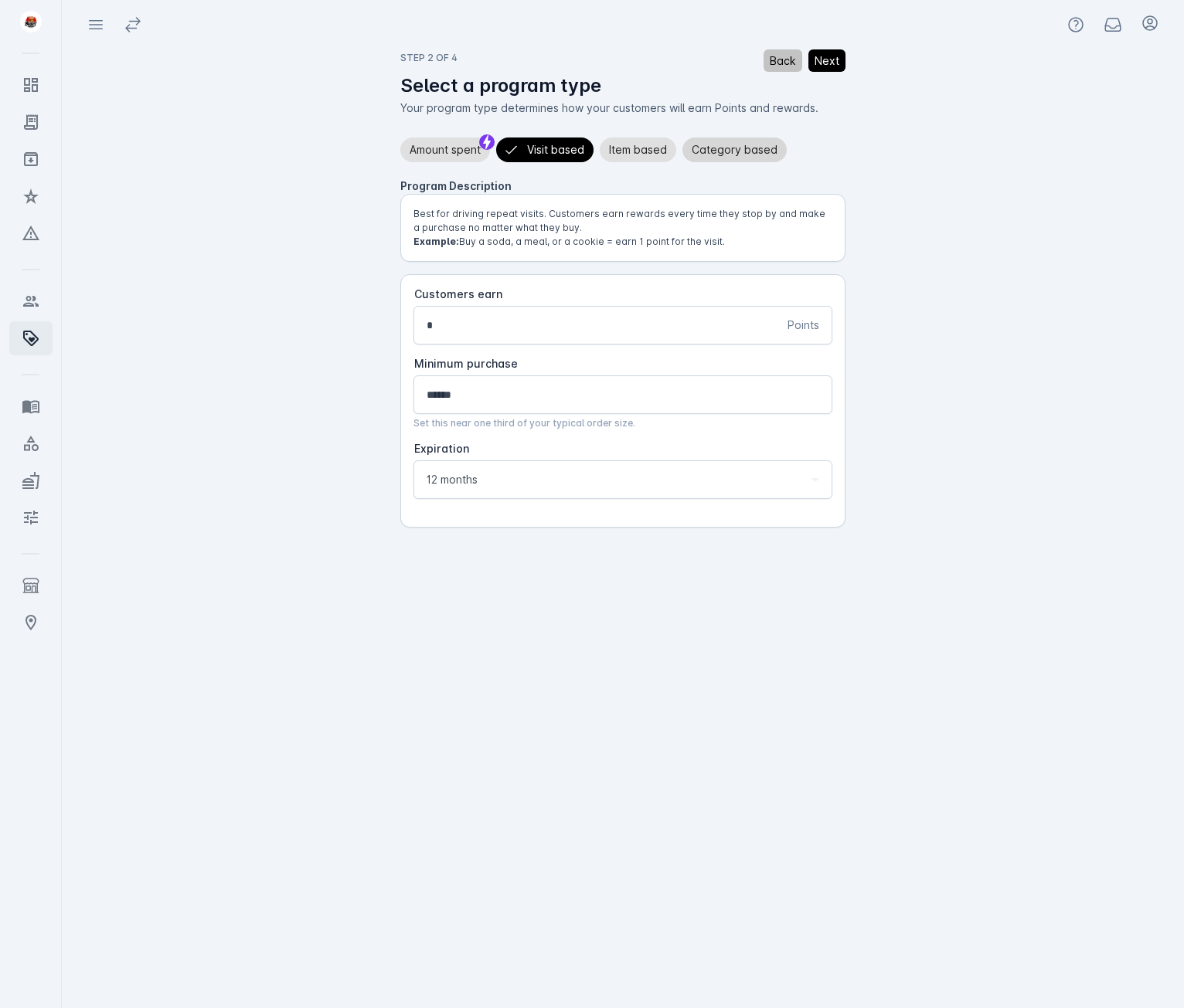
click at [739, 159] on span "Category based" at bounding box center [734, 150] width 86 height 19
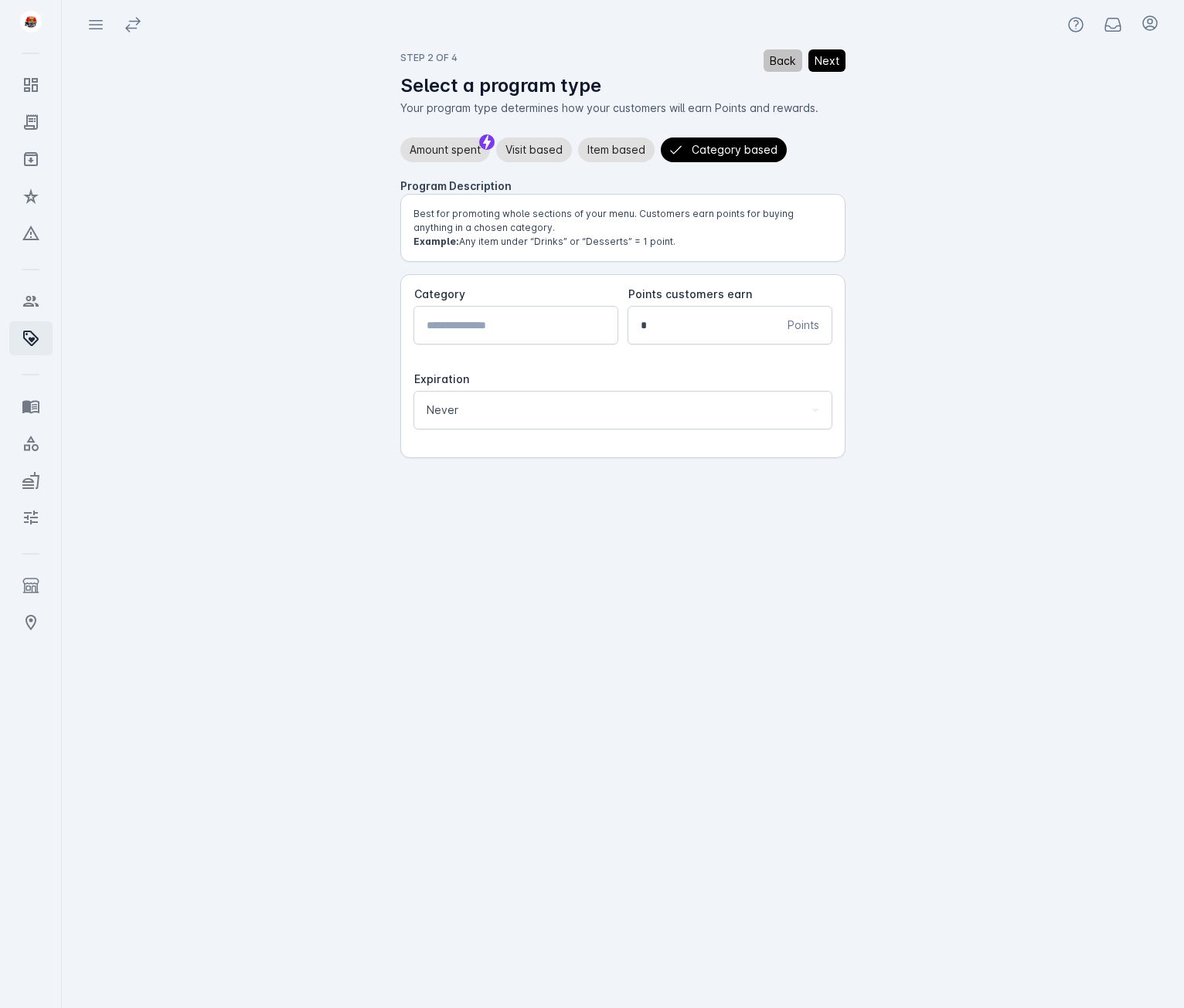
click at [537, 323] on input "Category" at bounding box center [516, 325] width 179 height 19
click at [451, 477] on span "Donuts" at bounding box center [444, 481] width 37 height 19
type input "******"
click at [488, 427] on div "Expiration Never" at bounding box center [623, 441] width 393 height 37
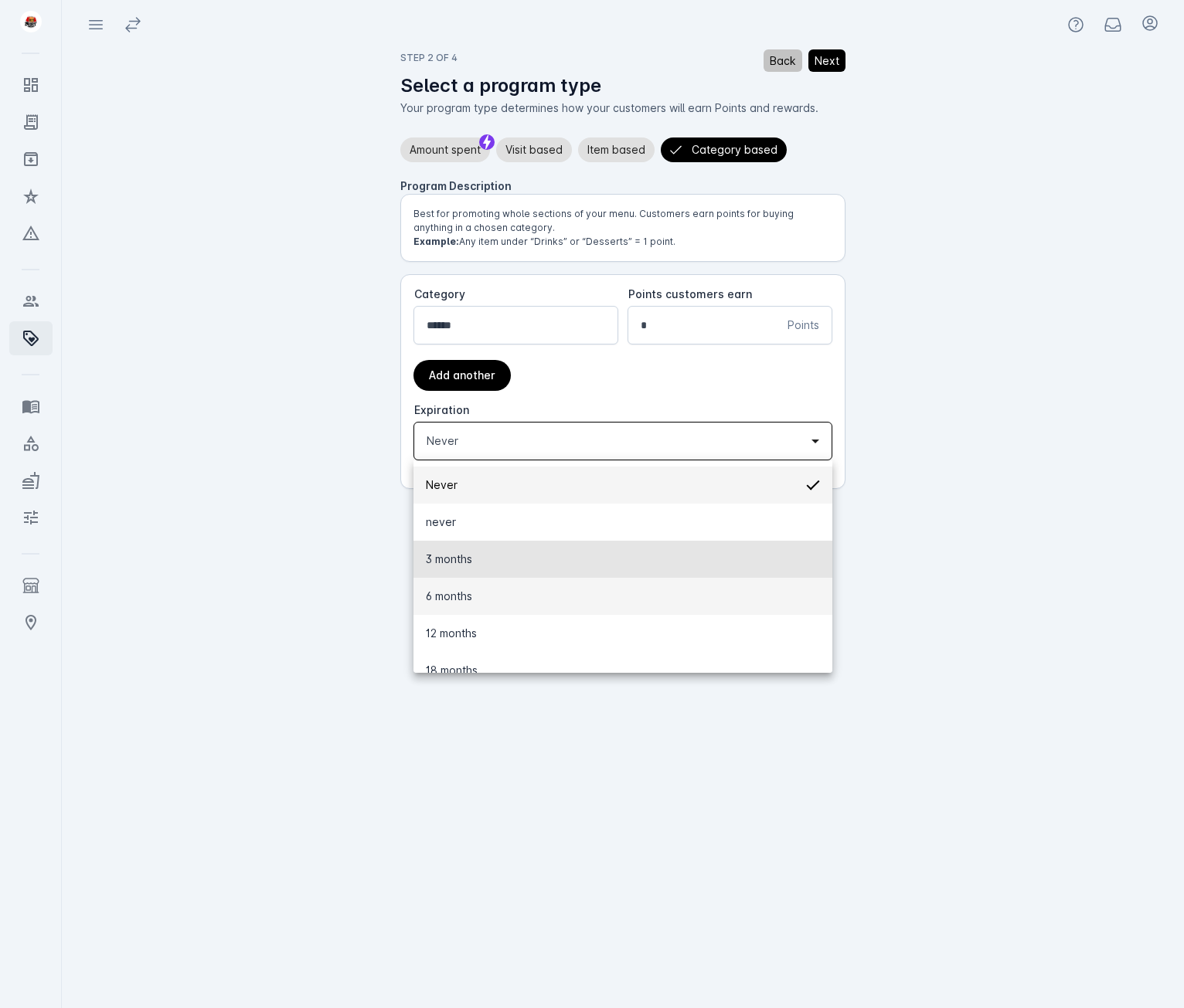
drag, startPoint x: 484, startPoint y: 556, endPoint x: 488, endPoint y: 590, distance: 34.2
click at [488, 565] on mat-option "3 months" at bounding box center [623, 559] width 419 height 37
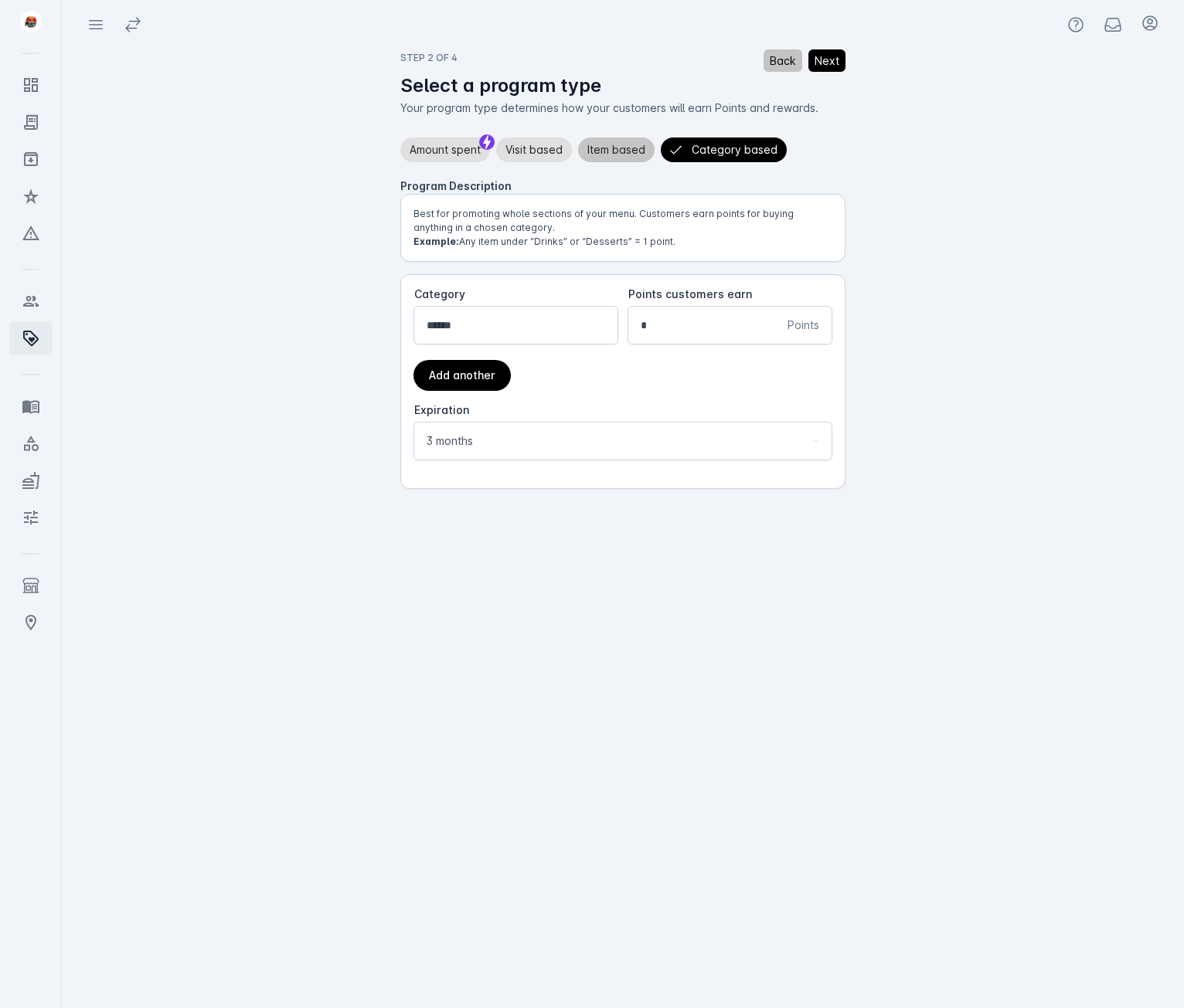
click at [603, 151] on span "Item based" at bounding box center [616, 150] width 58 height 19
click at [512, 148] on span "Visit based" at bounding box center [534, 150] width 57 height 19
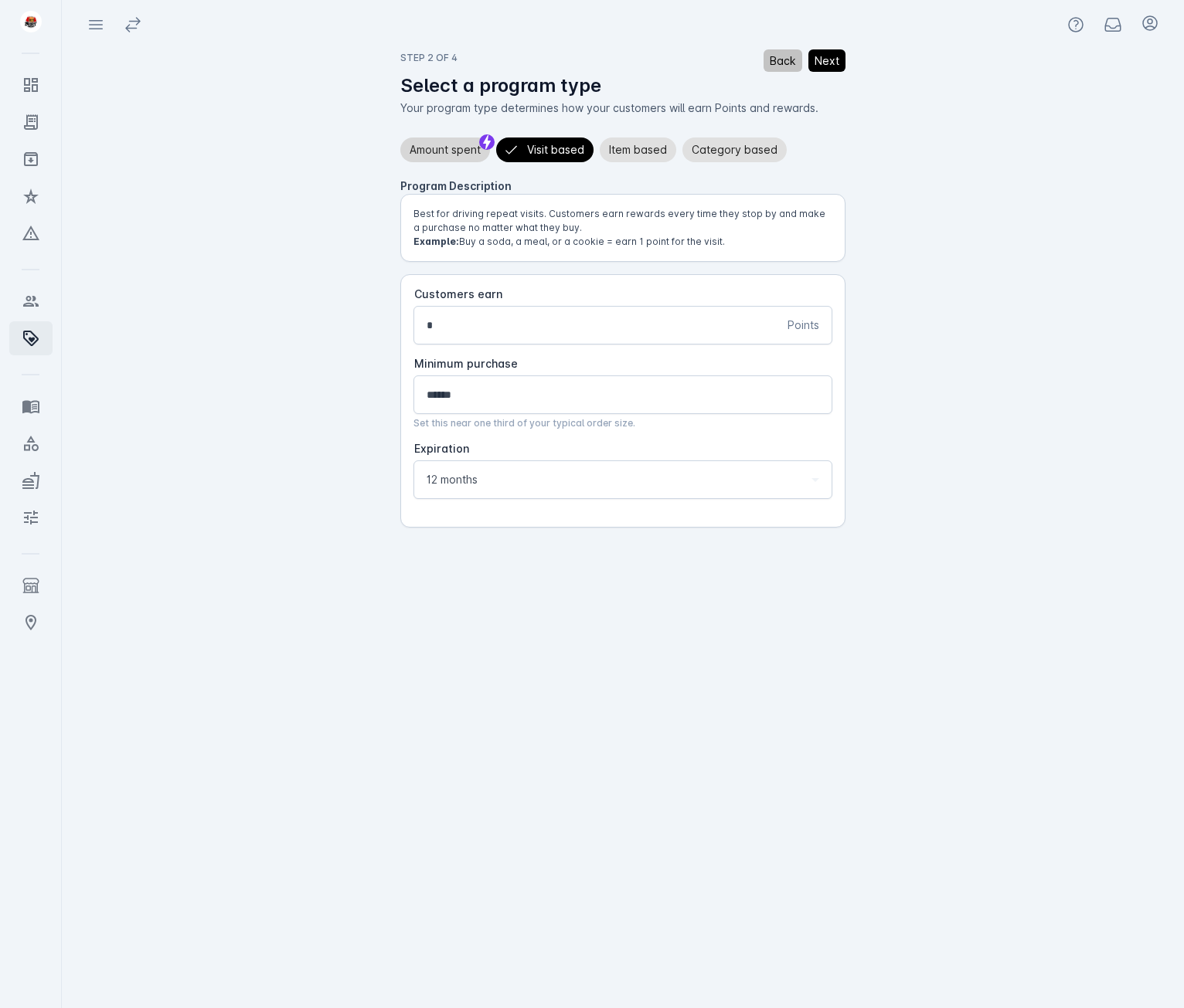
click at [416, 155] on span "Amount spent" at bounding box center [445, 150] width 71 height 19
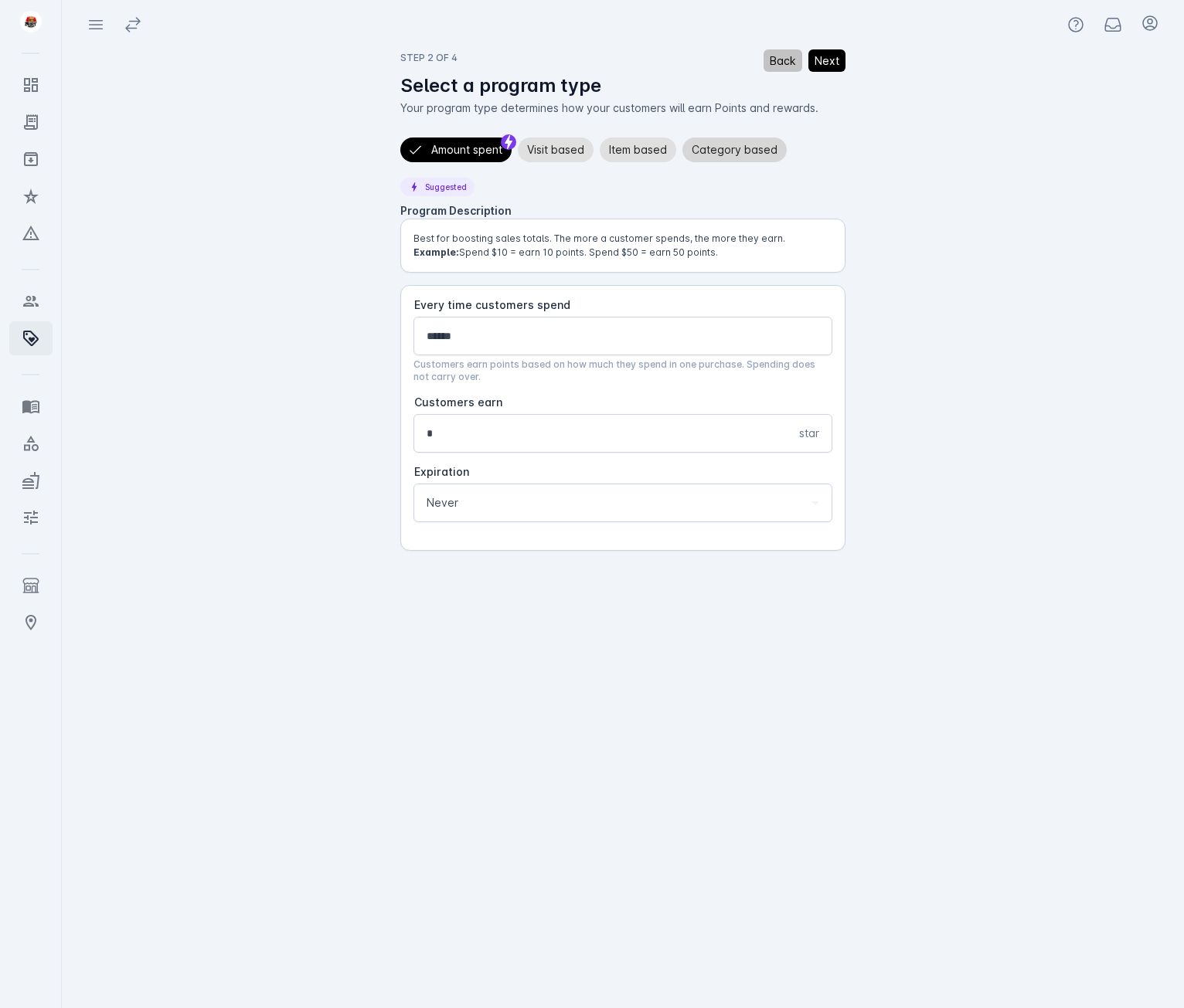
click at [756, 155] on span "Category based" at bounding box center [734, 150] width 86 height 19
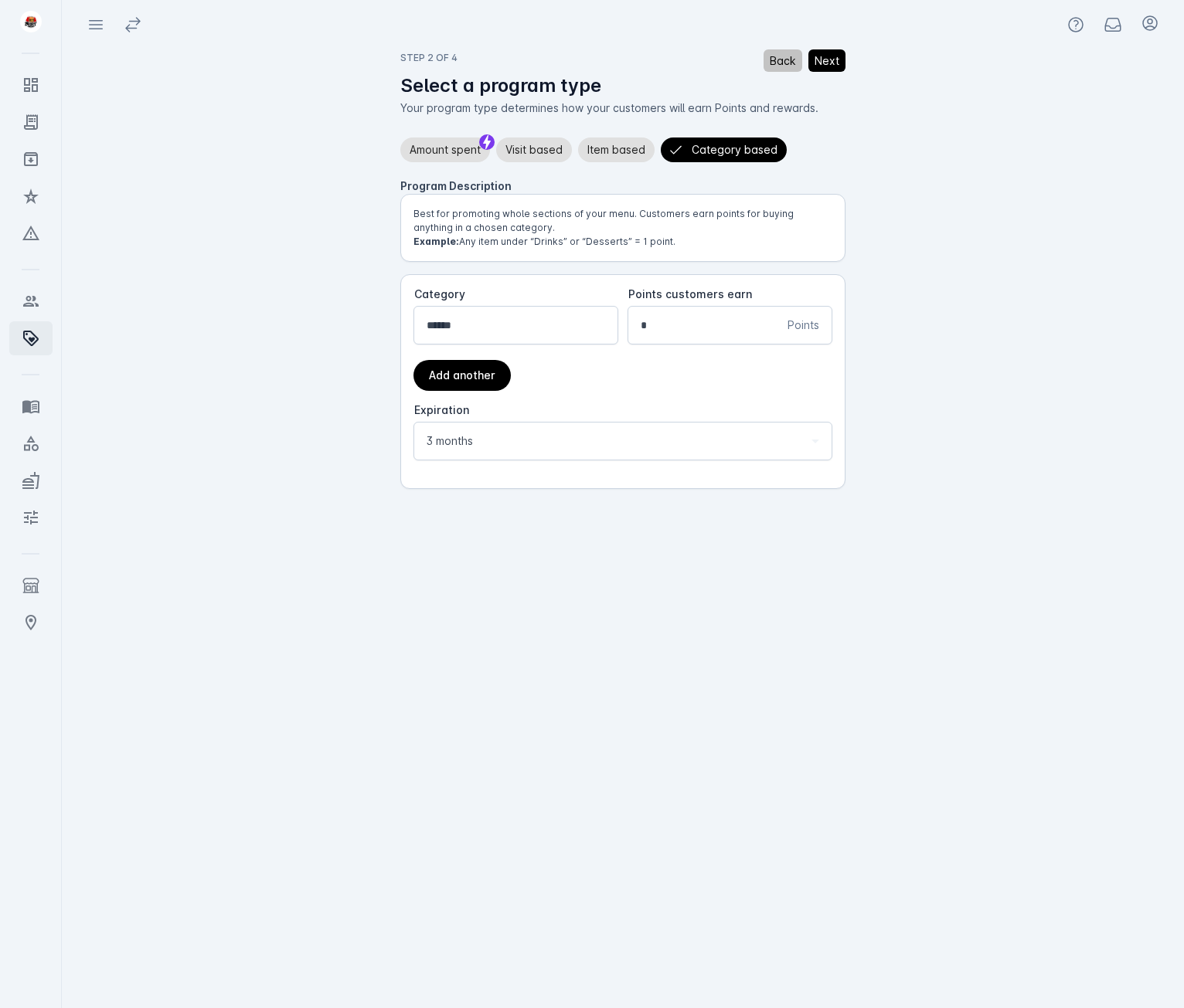
click at [841, 67] on button "Next" at bounding box center [826, 61] width 37 height 23
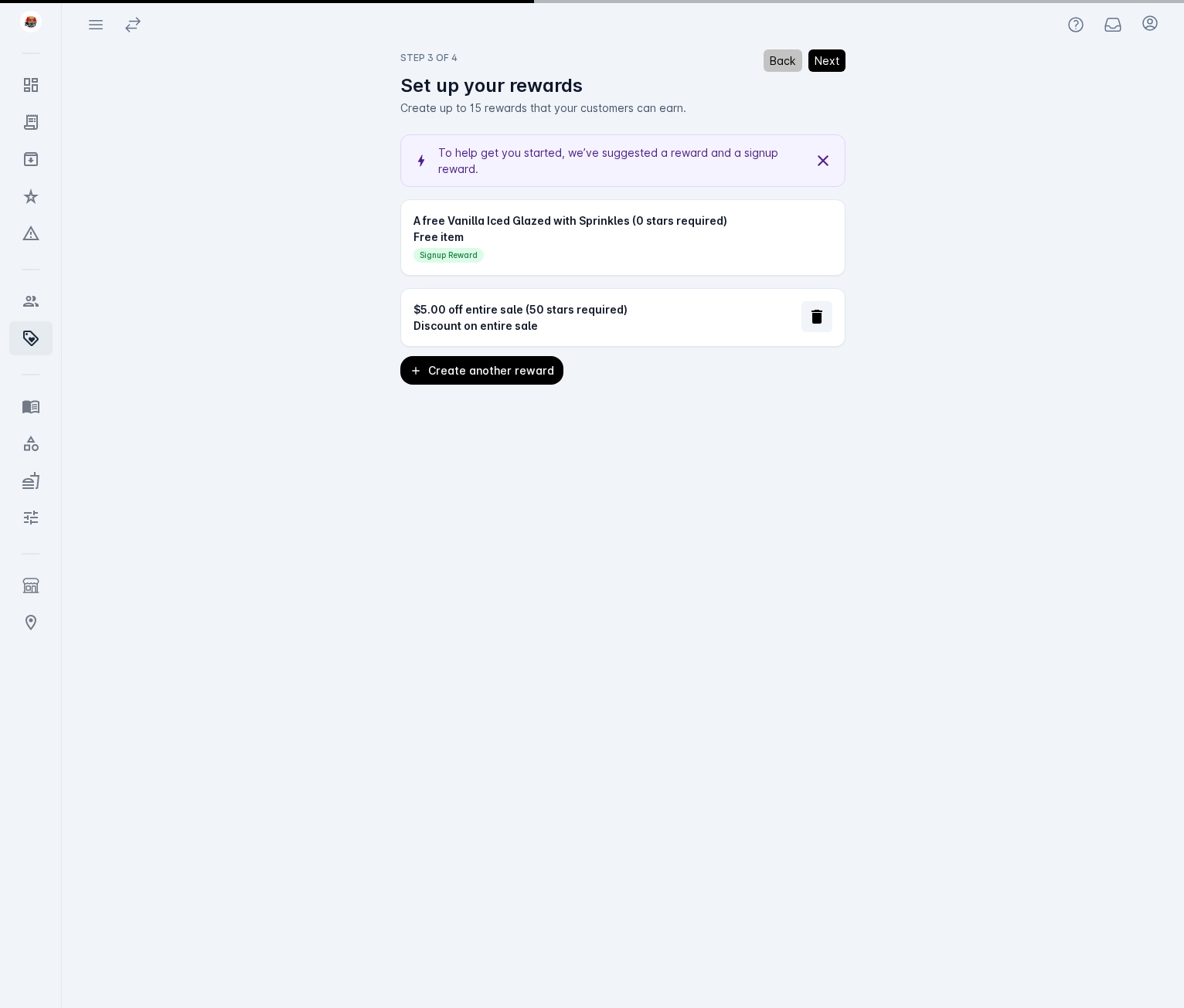
click at [460, 219] on div "A free Vanilla Iced Glazed with Sprinkles (0 stars required)" at bounding box center [623, 220] width 419 height 16
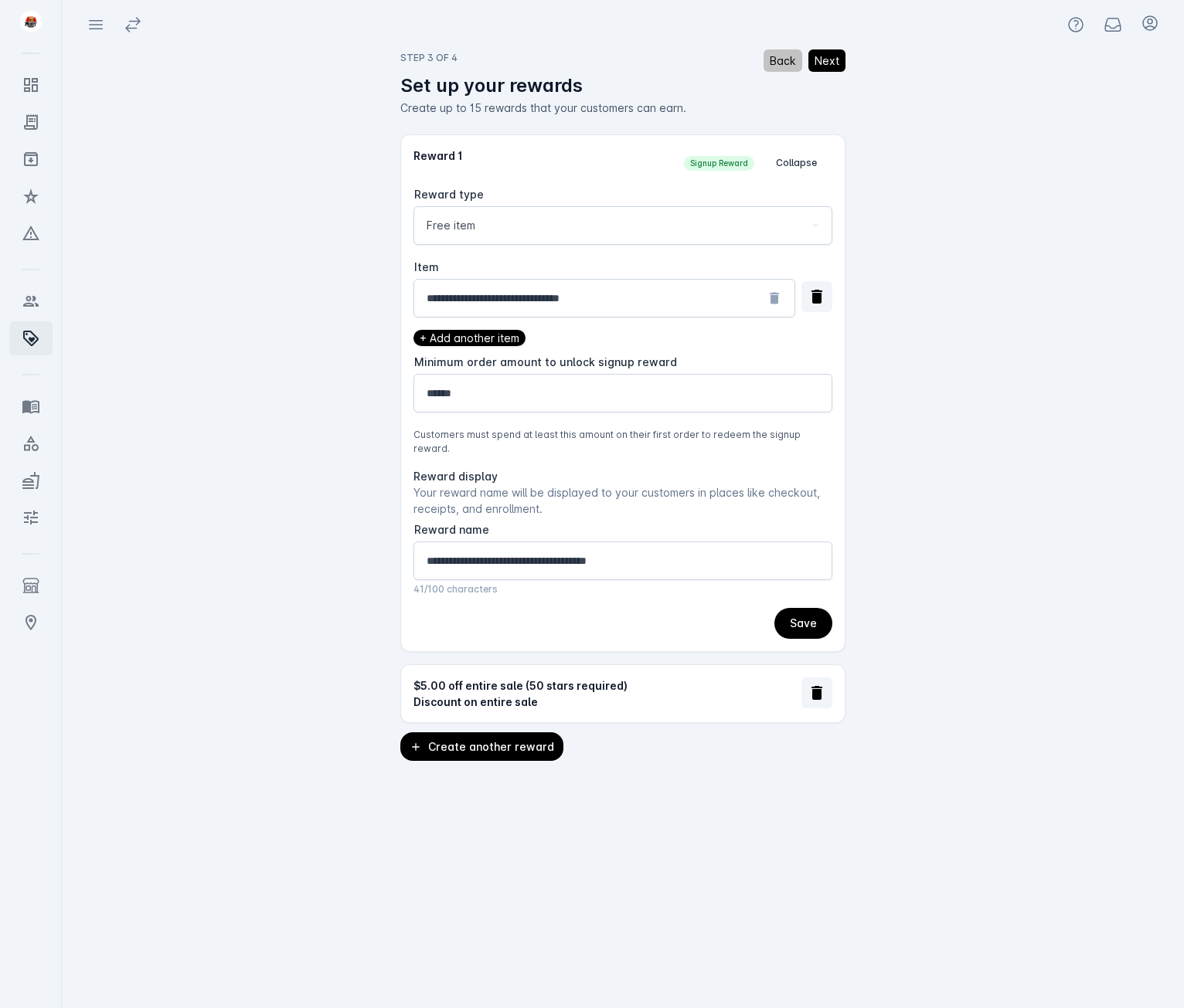
click at [678, 542] on div "**********" at bounding box center [623, 560] width 393 height 37
click at [818, 60] on button "Next" at bounding box center [826, 61] width 37 height 23
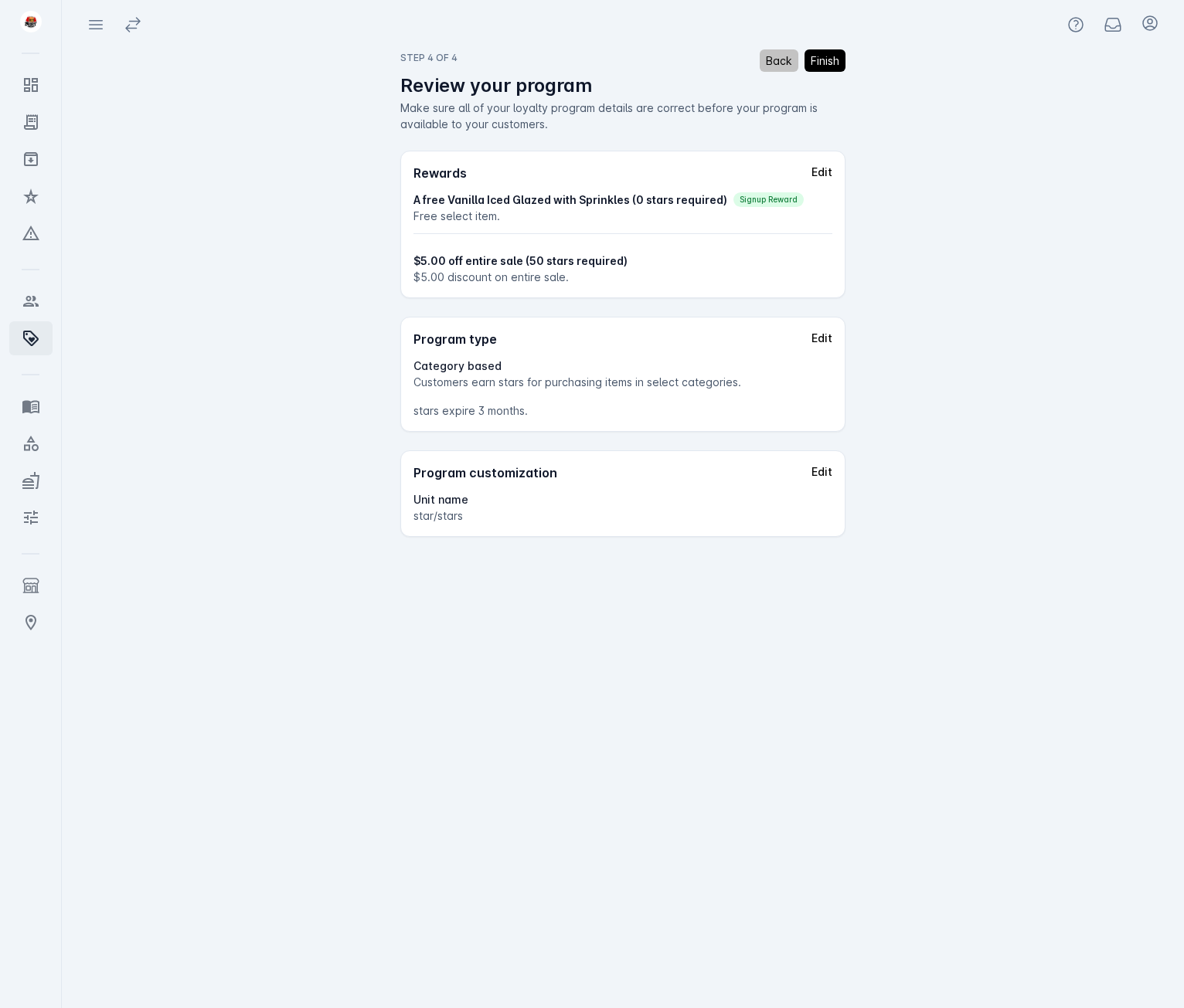
click at [471, 517] on div "star/stars" at bounding box center [623, 515] width 419 height 16
click at [431, 517] on div "star/stars" at bounding box center [623, 515] width 419 height 16
click at [416, 508] on div "star/stars" at bounding box center [623, 515] width 419 height 16
click at [641, 520] on div "star/stars" at bounding box center [623, 515] width 419 height 16
click at [828, 77] on div "Review your program" at bounding box center [623, 85] width 445 height 28
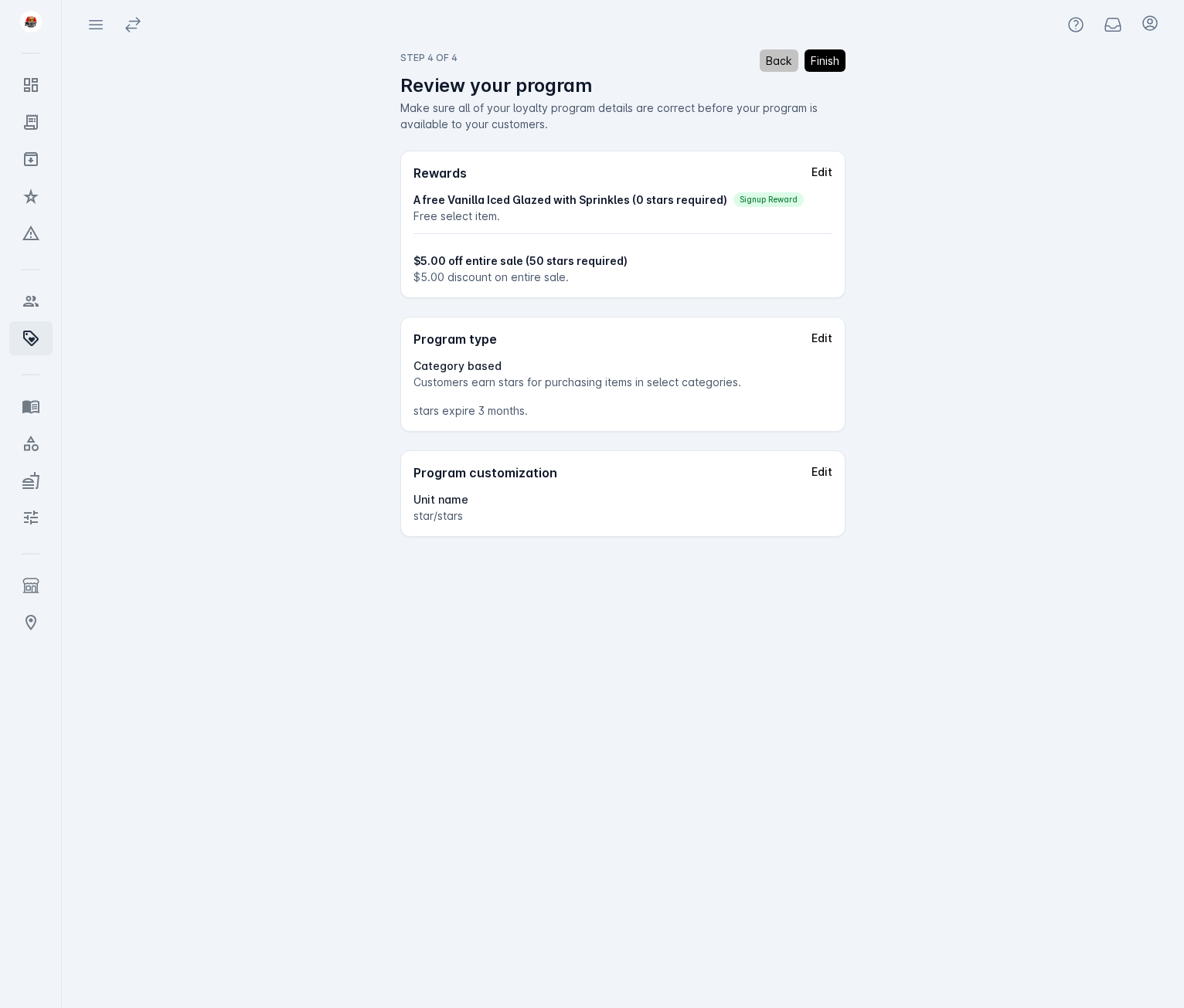
click at [828, 57] on button "Finish" at bounding box center [825, 61] width 41 height 23
click at [827, 61] on button "Finish" at bounding box center [825, 61] width 41 height 23
click at [815, 65] on button "Finish" at bounding box center [825, 61] width 41 height 23
click at [830, 63] on button "Finish" at bounding box center [825, 61] width 41 height 23
drag, startPoint x: 199, startPoint y: 257, endPoint x: 224, endPoint y: 284, distance: 36.8
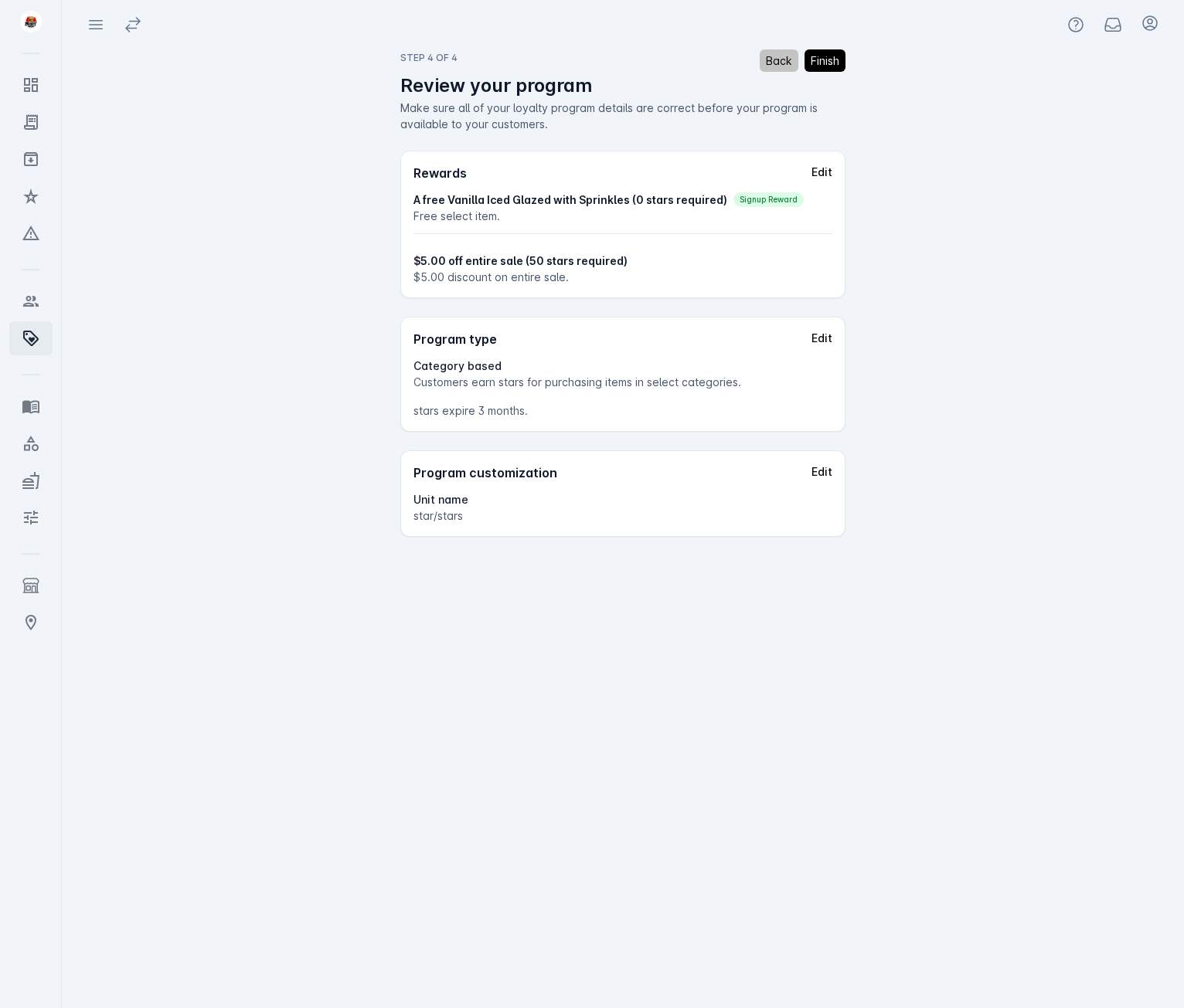
click at [198, 265] on div "STEP 4 OF 4 Back Finish Review your program Make sure all of your loyalty progr…" at bounding box center [623, 529] width 1098 height 959
